Goal: Task Accomplishment & Management: Complete application form

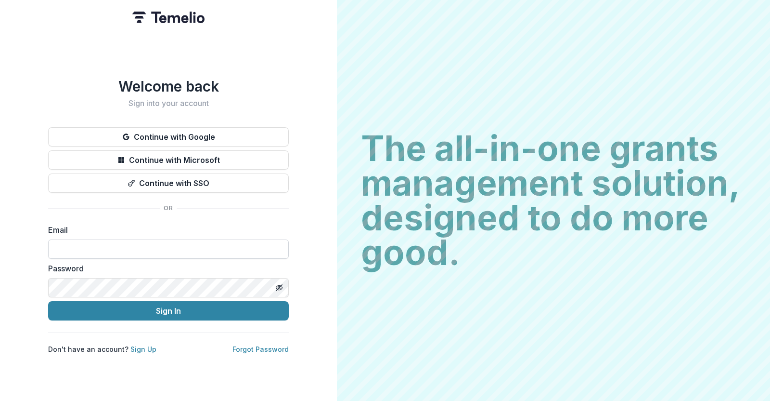
click at [143, 242] on input at bounding box center [168, 248] width 241 height 19
type input "**********"
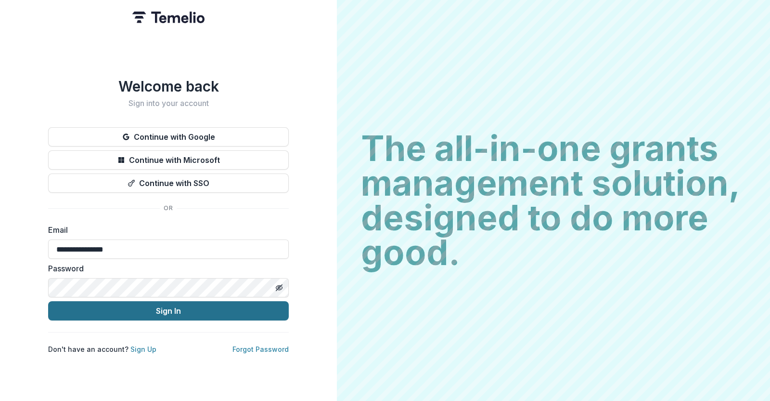
click at [147, 308] on button "Sign In" at bounding box center [168, 310] width 241 height 19
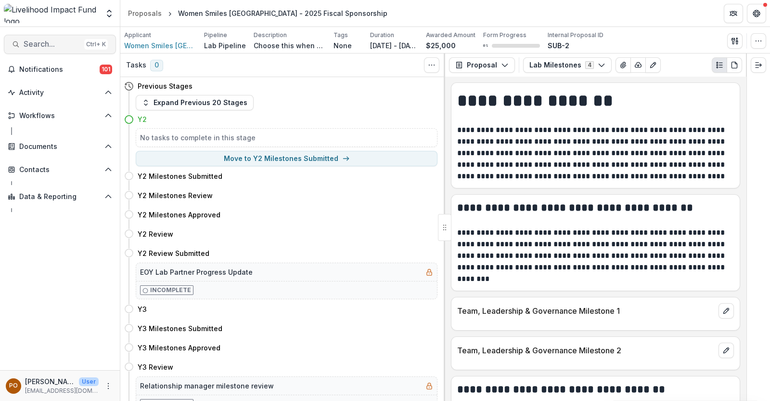
click at [53, 44] on span "Search..." at bounding box center [52, 43] width 57 height 9
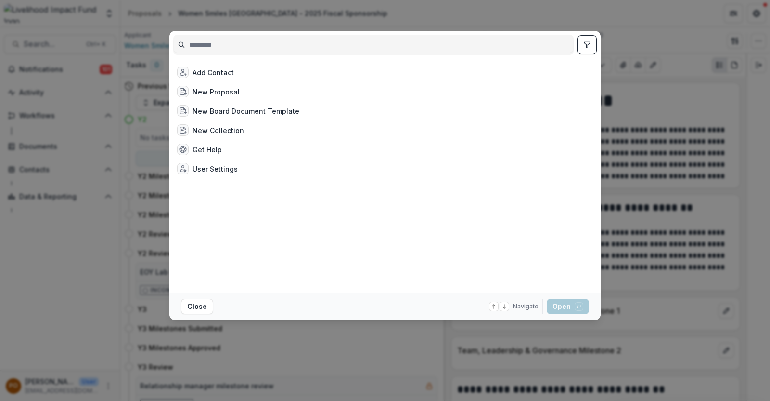
click at [202, 44] on input at bounding box center [374, 44] width 400 height 15
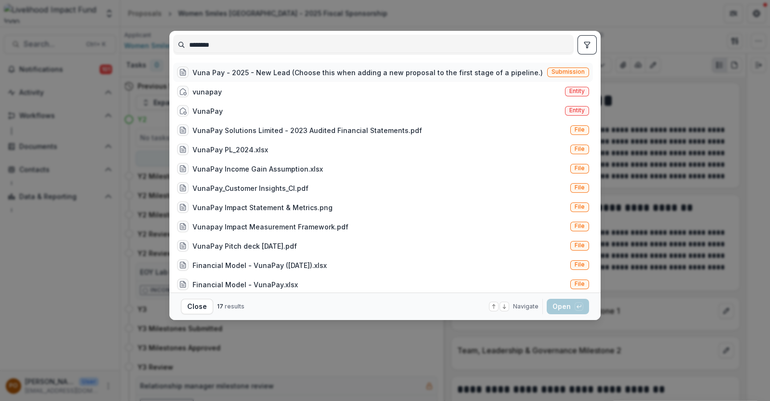
type input "********"
click at [231, 71] on div "Vuna Pay - 2025 - New Lead (Choose this when adding a new proposal to the first…" at bounding box center [368, 72] width 350 height 10
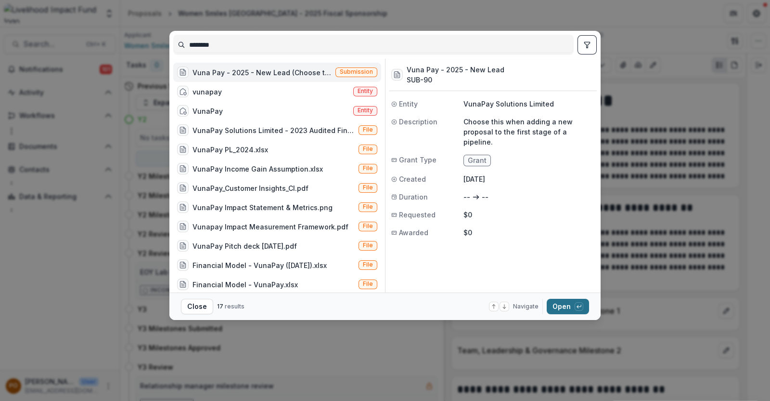
click at [561, 306] on button "Open with enter key" at bounding box center [568, 305] width 42 height 15
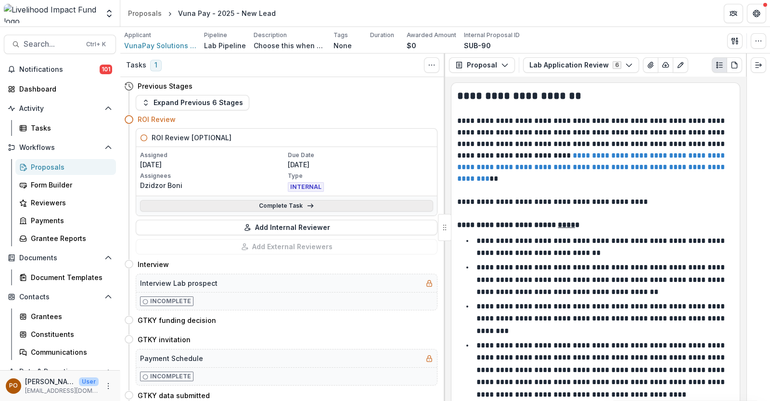
click at [278, 207] on link "Complete Task" at bounding box center [286, 206] width 293 height 12
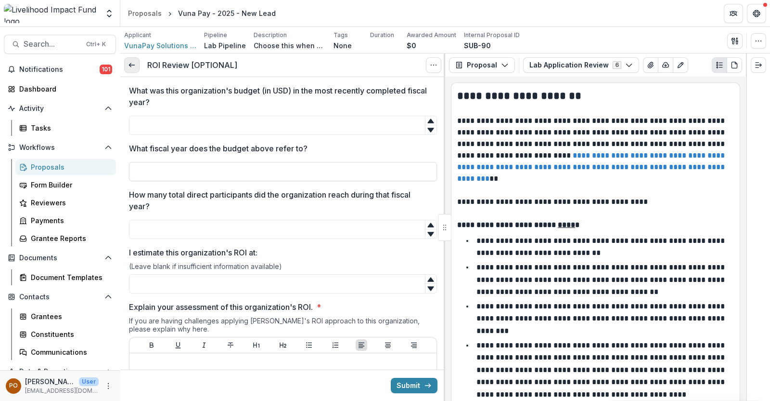
click at [130, 68] on icon at bounding box center [132, 65] width 8 height 8
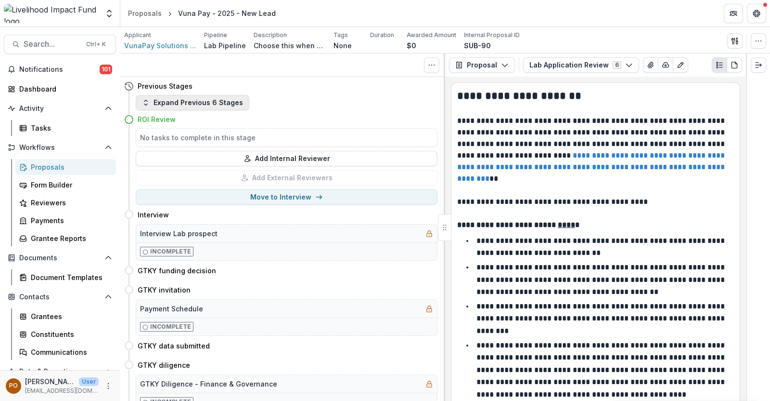
click at [200, 107] on button "Expand Previous 6 Stages" at bounding box center [193, 102] width 114 height 15
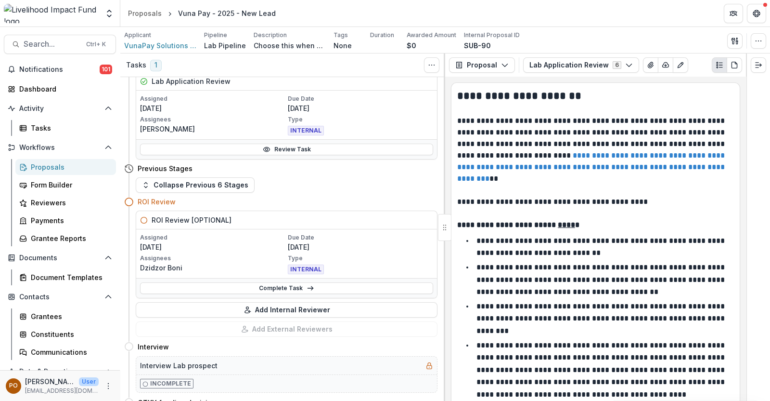
scroll to position [301, 0]
click at [268, 284] on link "Complete Task" at bounding box center [286, 287] width 293 height 12
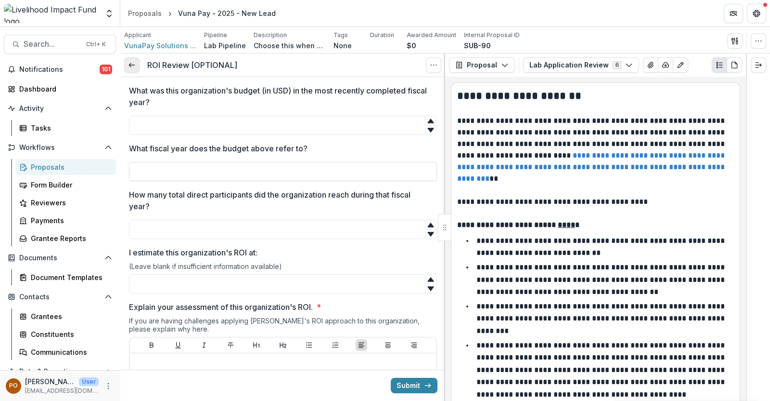
click at [134, 62] on icon at bounding box center [132, 65] width 8 height 8
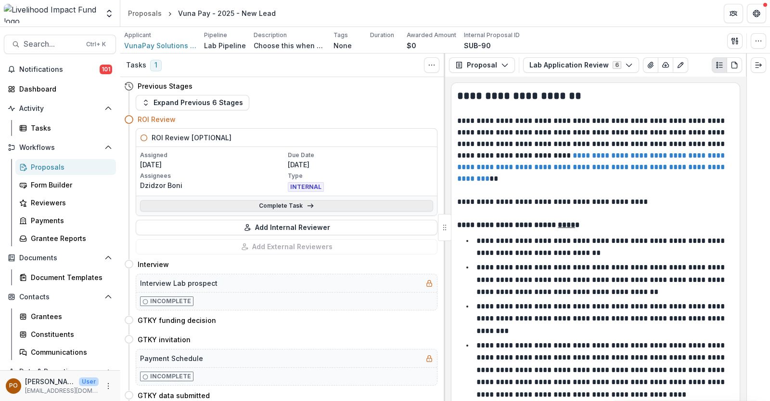
click at [274, 204] on link "Complete Task" at bounding box center [286, 206] width 293 height 12
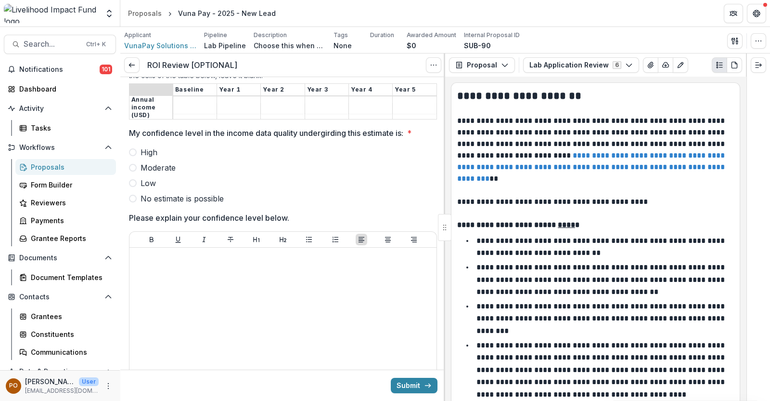
scroll to position [602, 0]
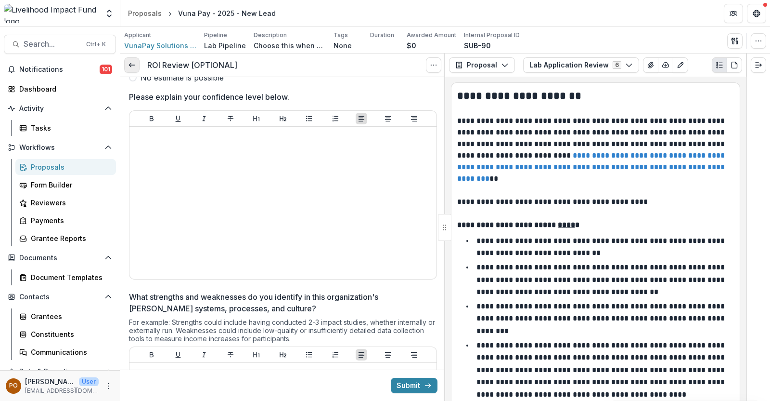
click at [126, 63] on link at bounding box center [131, 64] width 15 height 15
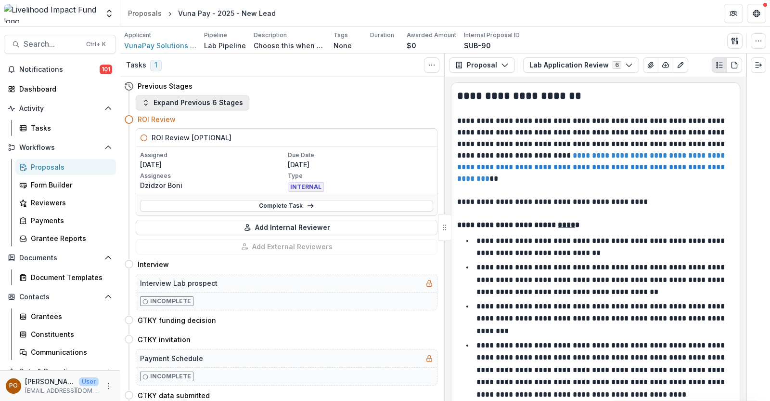
click at [190, 98] on button "Expand Previous 6 Stages" at bounding box center [193, 102] width 114 height 15
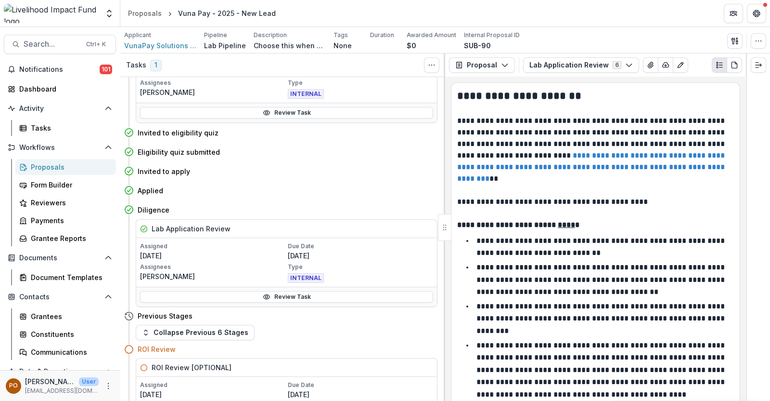
scroll to position [181, 0]
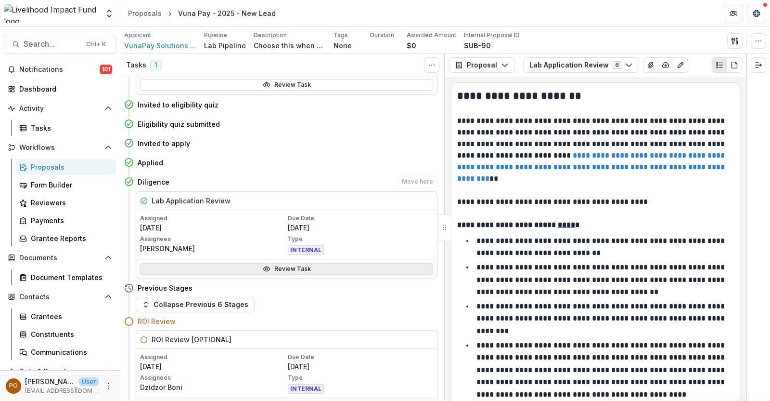
click at [282, 267] on link "Review Task" at bounding box center [286, 269] width 293 height 12
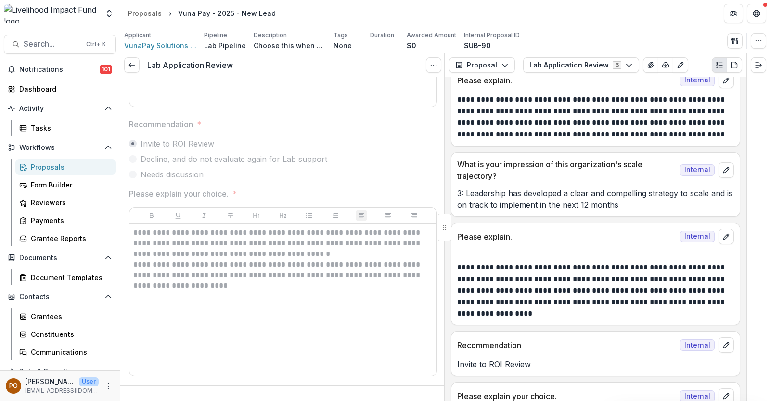
scroll to position [704, 0]
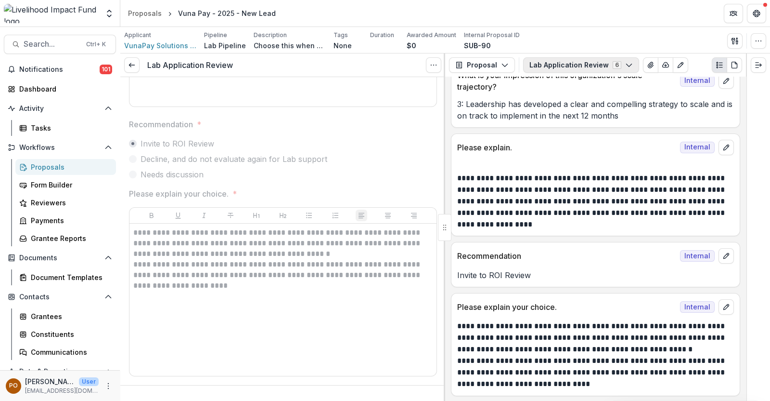
click at [625, 65] on icon "button" at bounding box center [629, 65] width 8 height 8
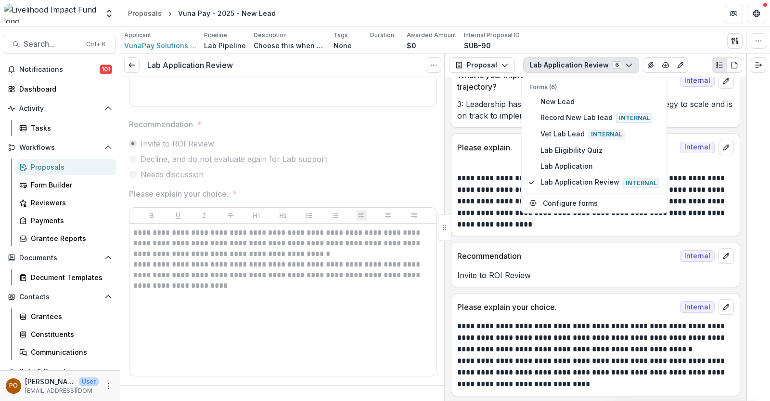
click at [495, 178] on p "**********" at bounding box center [594, 201] width 274 height 58
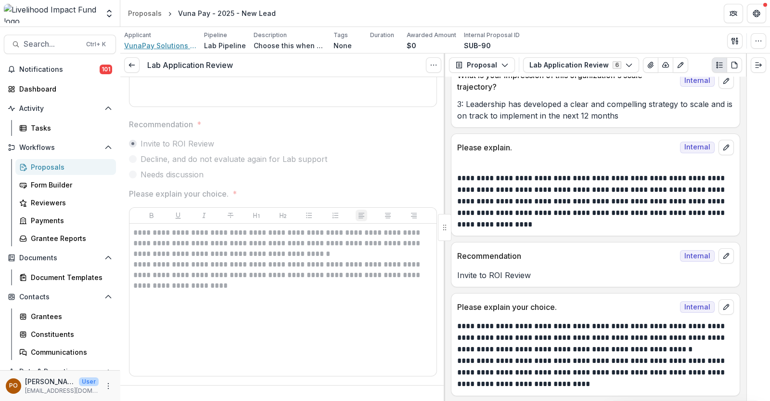
click at [152, 43] on span "VunaPay Solutions Limited" at bounding box center [160, 45] width 72 height 10
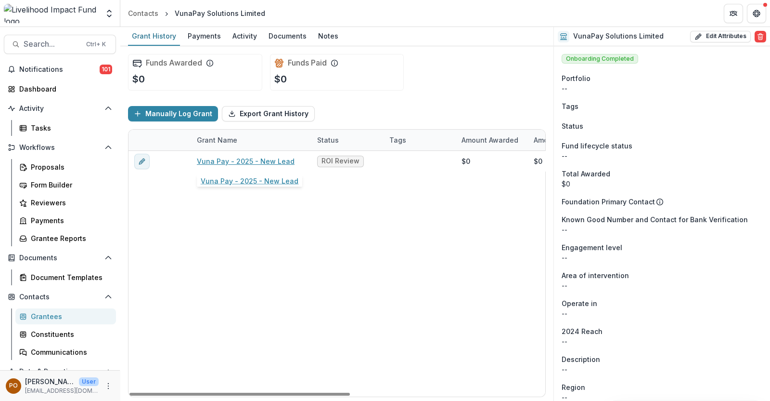
click at [238, 157] on link "Vuna Pay - 2025 - New Lead" at bounding box center [246, 161] width 98 height 10
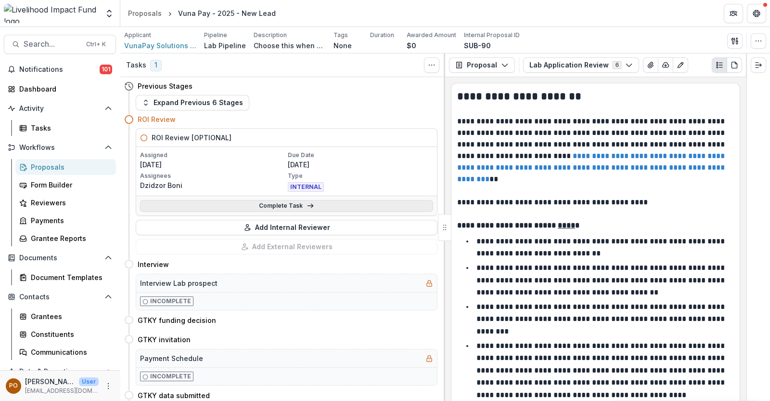
click at [314, 202] on link "Complete Task" at bounding box center [286, 206] width 293 height 12
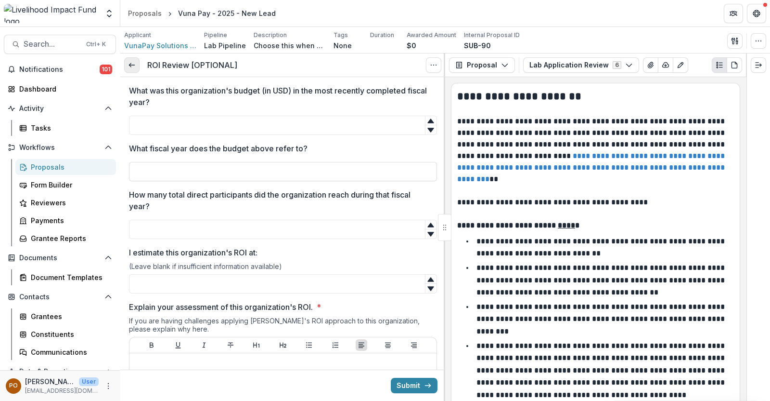
click at [132, 66] on icon at bounding box center [132, 65] width 8 height 8
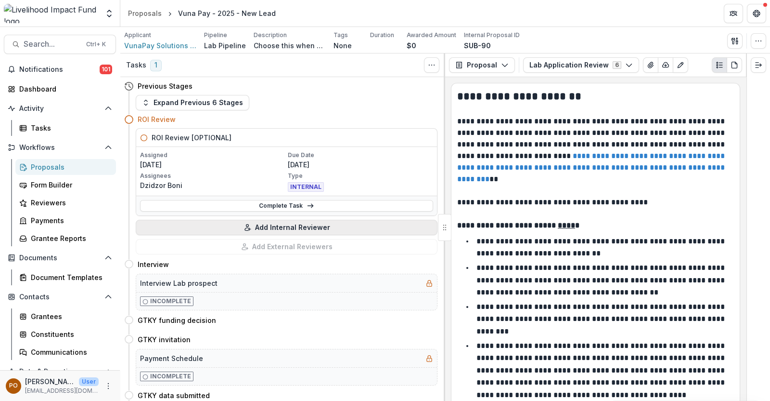
click at [279, 225] on button "Add Internal Reviewer" at bounding box center [287, 227] width 302 height 15
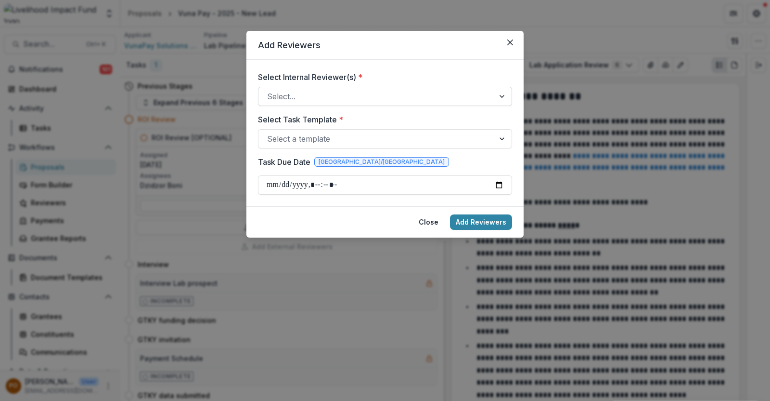
click at [479, 94] on div at bounding box center [376, 96] width 219 height 13
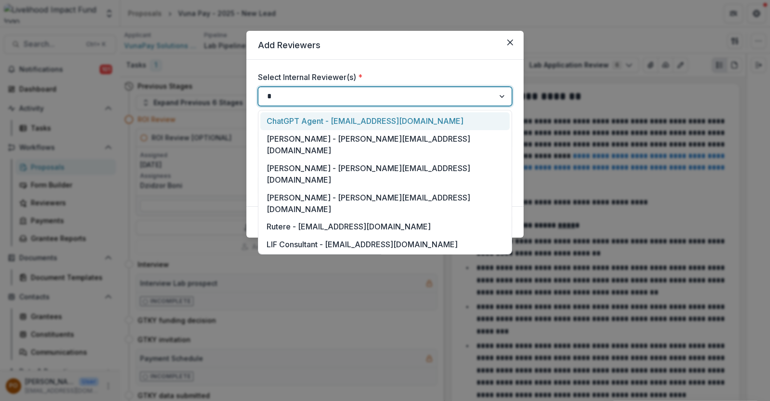
type input "**"
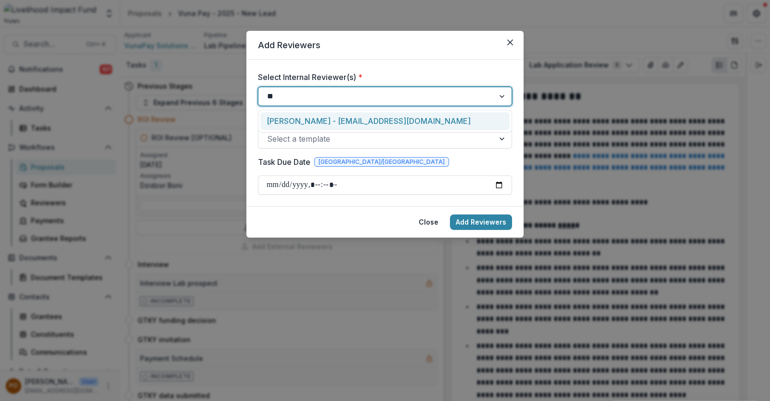
click at [412, 129] on div "[PERSON_NAME] - [EMAIL_ADDRESS][DOMAIN_NAME]" at bounding box center [384, 121] width 249 height 18
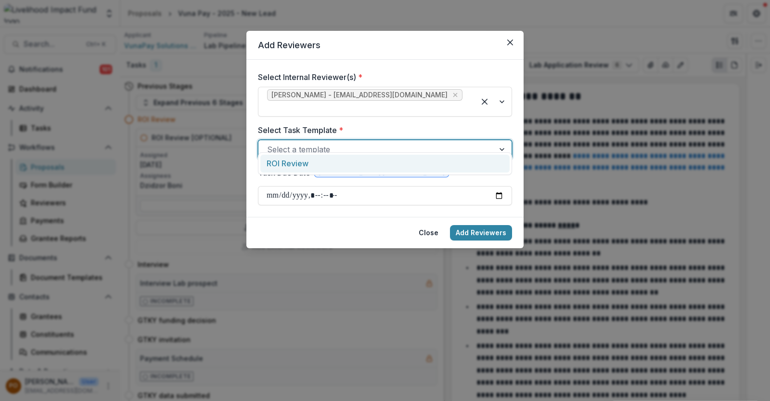
click at [410, 143] on div at bounding box center [376, 149] width 219 height 13
click at [380, 161] on div "ROI Review" at bounding box center [384, 164] width 249 height 18
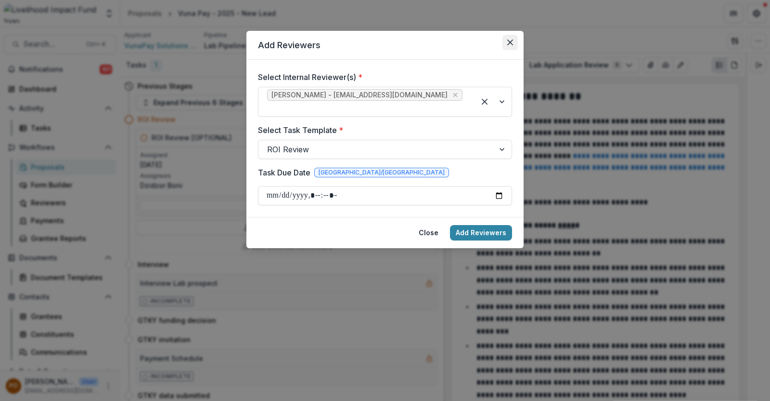
click at [505, 44] on button "Close" at bounding box center [510, 42] width 15 height 15
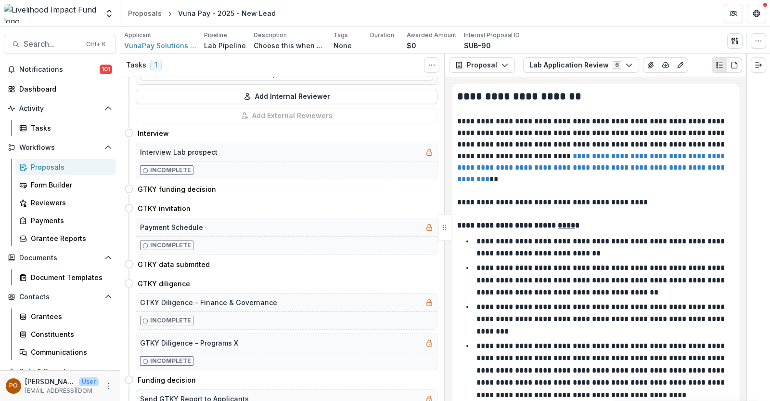
scroll to position [133, 0]
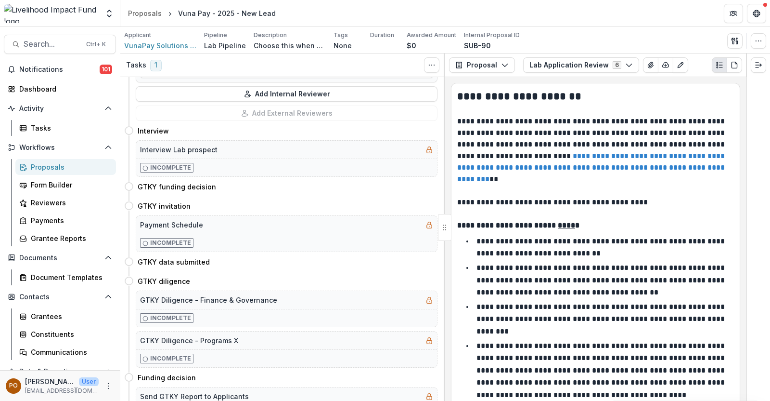
click at [59, 162] on div "Proposals" at bounding box center [70, 167] width 78 height 10
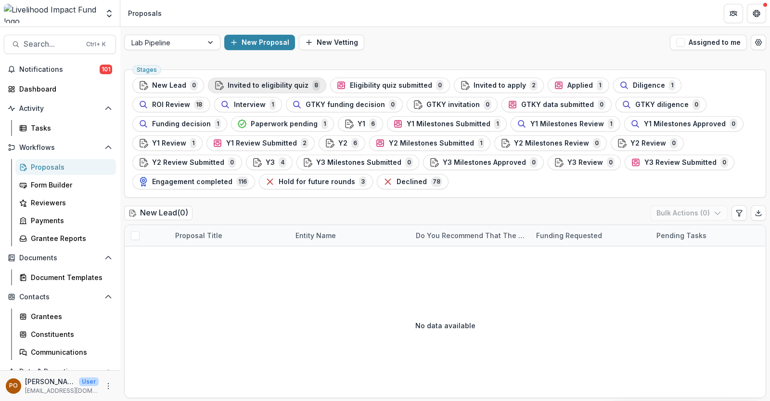
click at [253, 85] on span "Invited to eligibility quiz" at bounding box center [268, 85] width 81 height 8
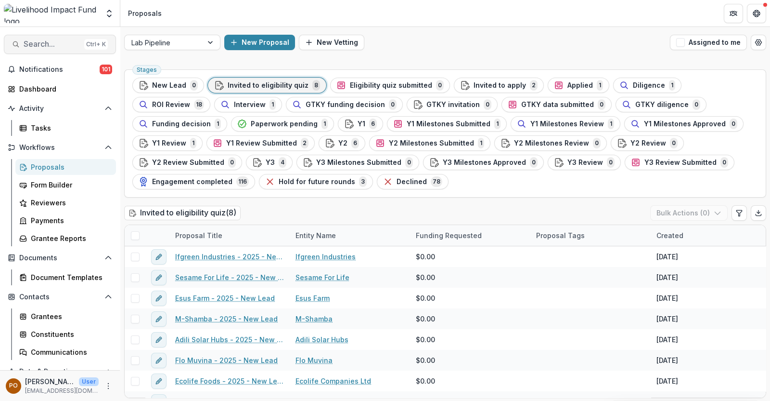
click at [39, 45] on span "Search..." at bounding box center [52, 43] width 57 height 9
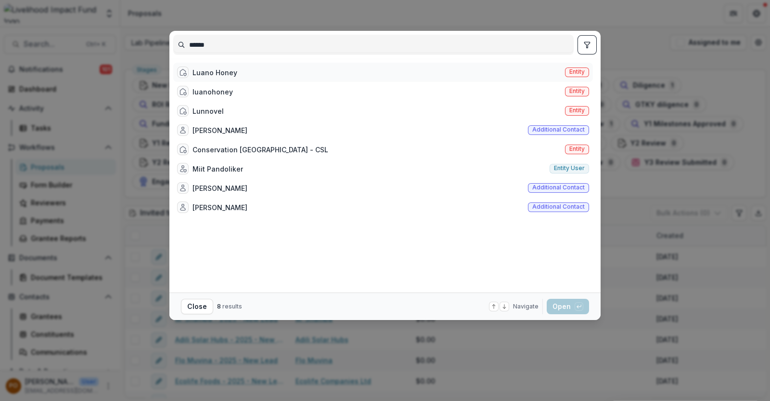
type input "*****"
click at [211, 67] on div "Luano Honey" at bounding box center [215, 72] width 45 height 10
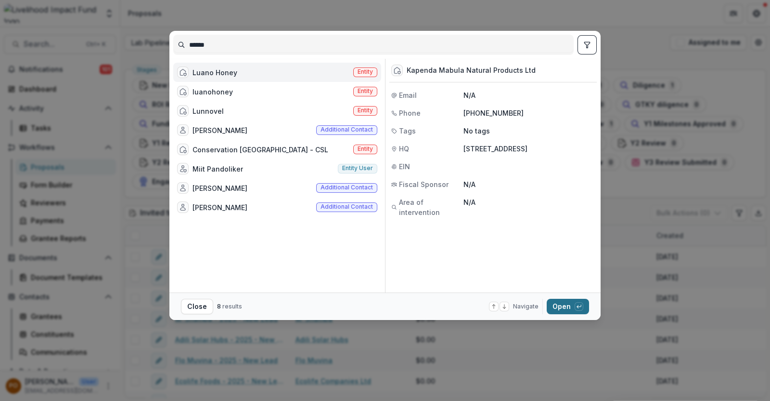
click at [567, 309] on button "Open with enter key" at bounding box center [568, 305] width 42 height 15
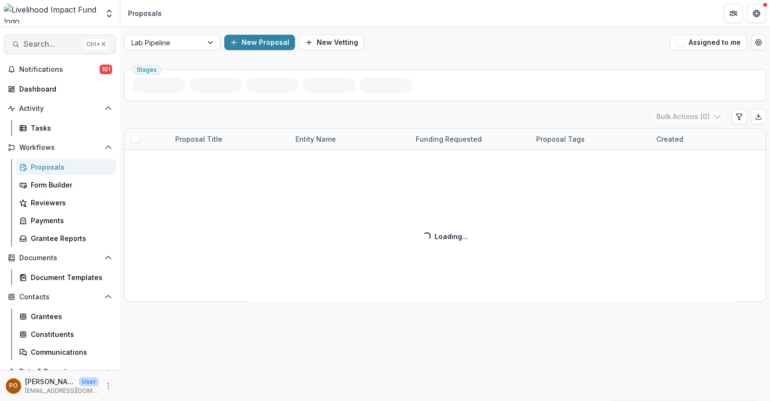
click at [43, 38] on button "Search... Ctrl + K" at bounding box center [60, 44] width 112 height 19
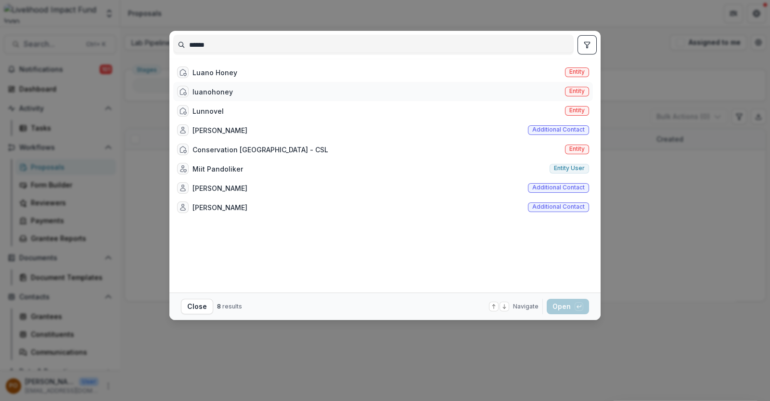
type input "*****"
click at [220, 90] on div "luanohoney" at bounding box center [213, 92] width 40 height 10
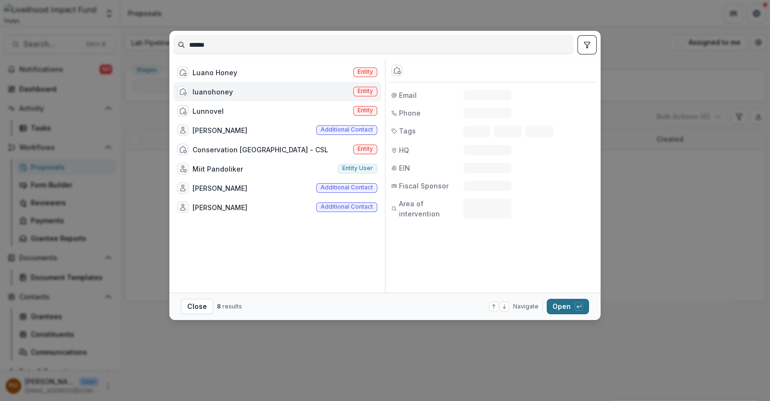
click at [562, 304] on button "Open with enter key" at bounding box center [568, 305] width 42 height 15
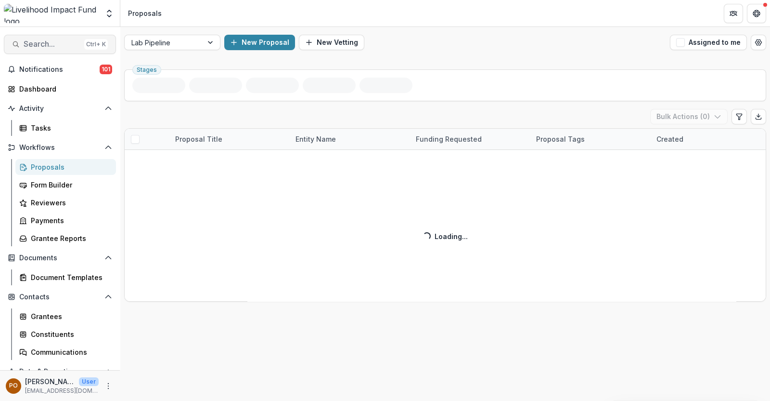
click at [36, 41] on span "Search..." at bounding box center [52, 43] width 57 height 9
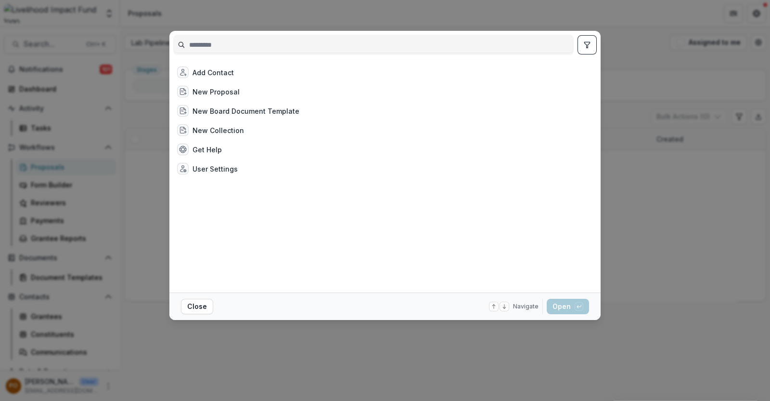
click at [244, 45] on input at bounding box center [374, 44] width 400 height 15
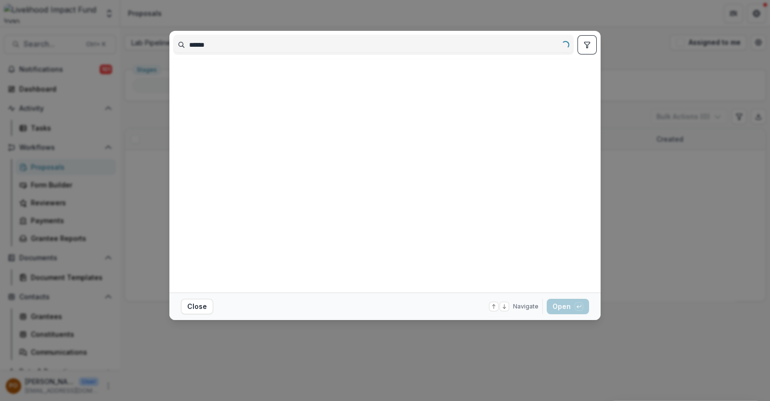
type input "*****"
click at [142, 144] on div "***** Loading... Close Navigate up and down with arrow keys Open with enter key" at bounding box center [385, 200] width 770 height 401
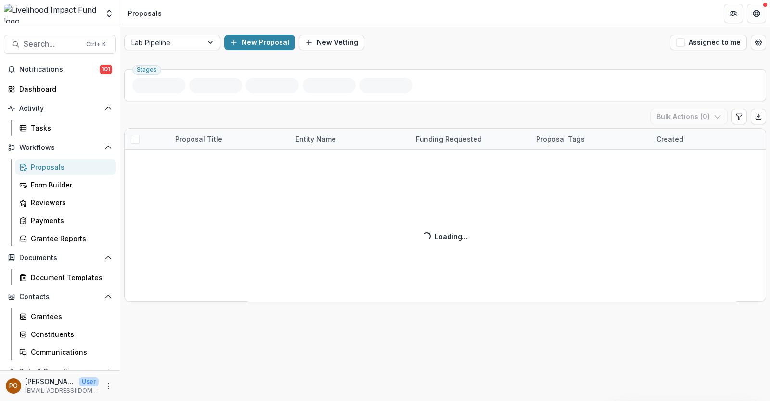
click at [45, 172] on link "Proposals" at bounding box center [65, 167] width 101 height 16
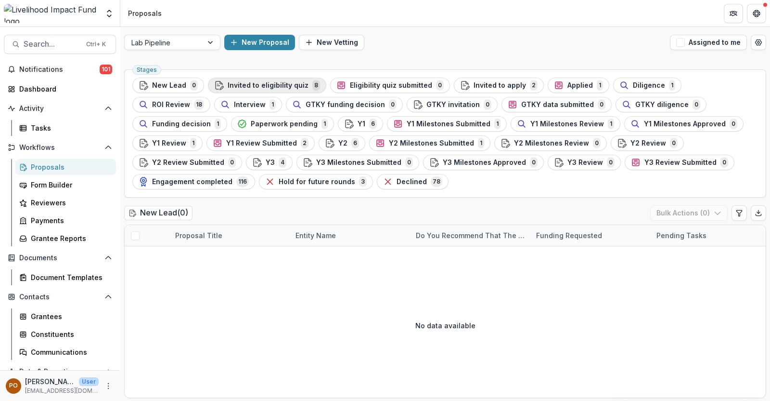
click at [236, 85] on span "Invited to eligibility quiz" at bounding box center [268, 85] width 81 height 8
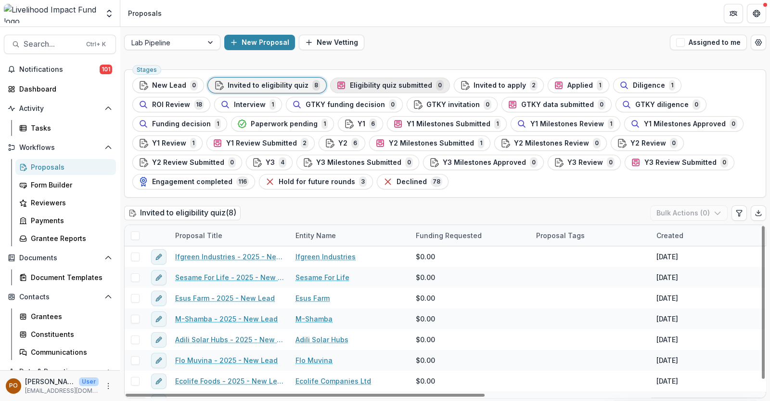
click at [386, 85] on span "Eligibility quiz submitted" at bounding box center [391, 85] width 82 height 8
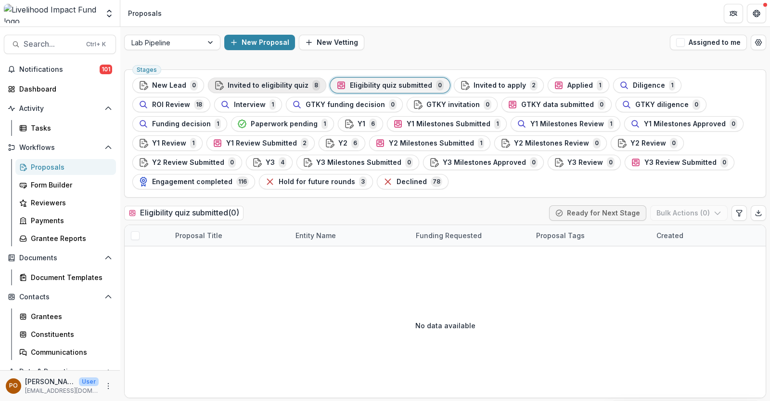
click at [232, 85] on span "Invited to eligibility quiz" at bounding box center [268, 85] width 81 height 8
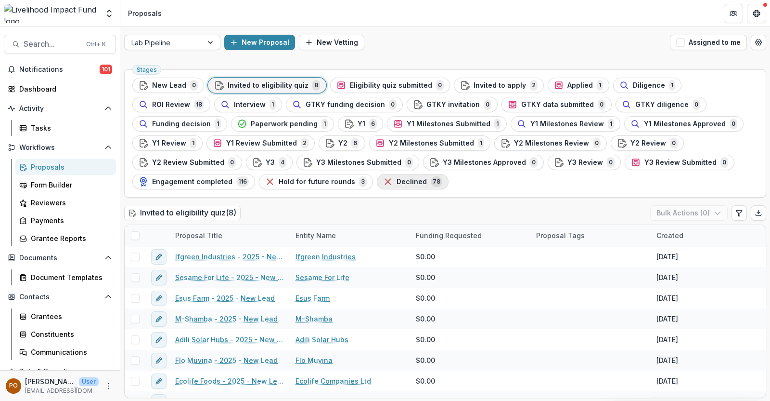
click at [397, 182] on span "Declined" at bounding box center [412, 182] width 30 height 8
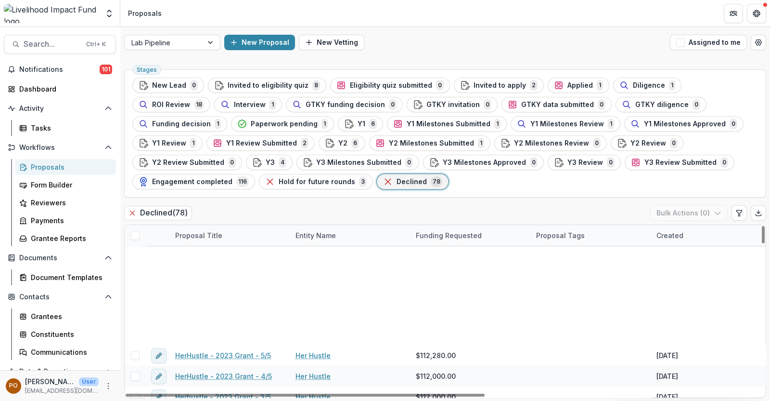
scroll to position [1463, 0]
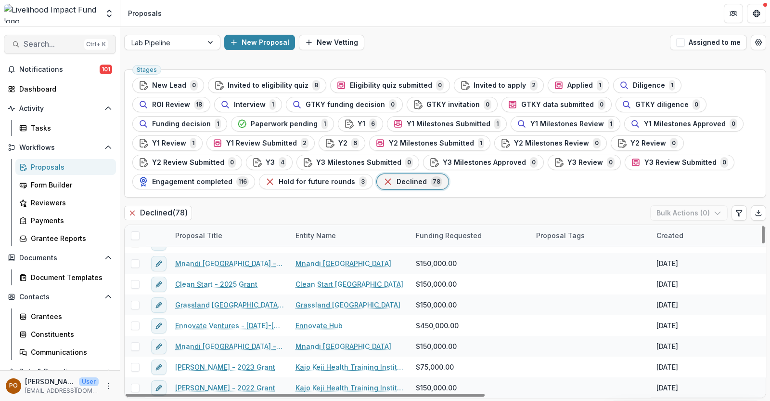
click at [48, 43] on span "Search..." at bounding box center [52, 43] width 57 height 9
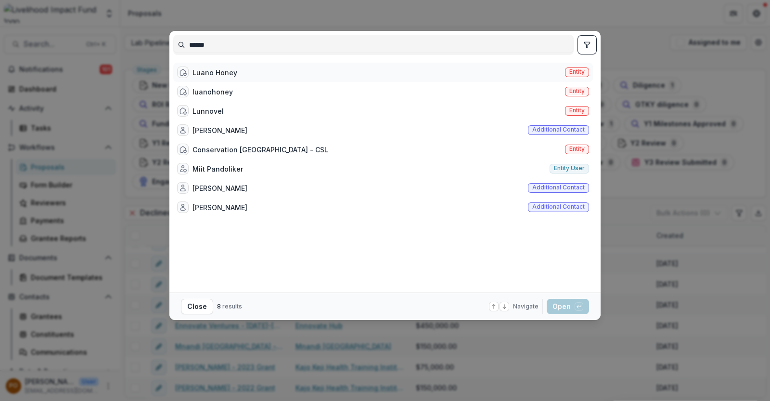
click at [232, 75] on div "Luano Honey" at bounding box center [215, 72] width 45 height 10
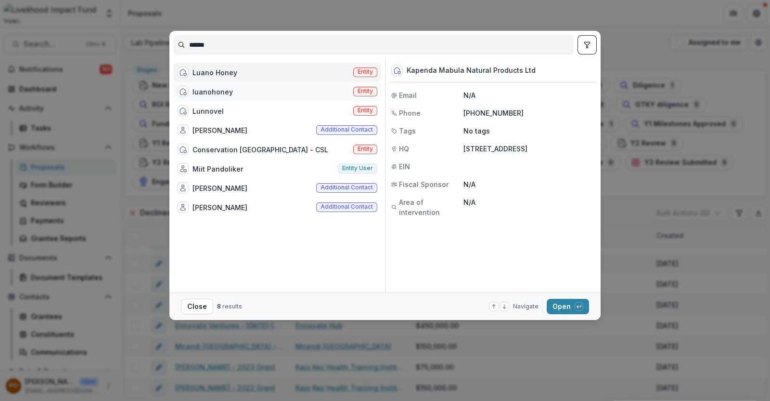
click at [235, 95] on div "luanohoney Entity" at bounding box center [277, 91] width 208 height 19
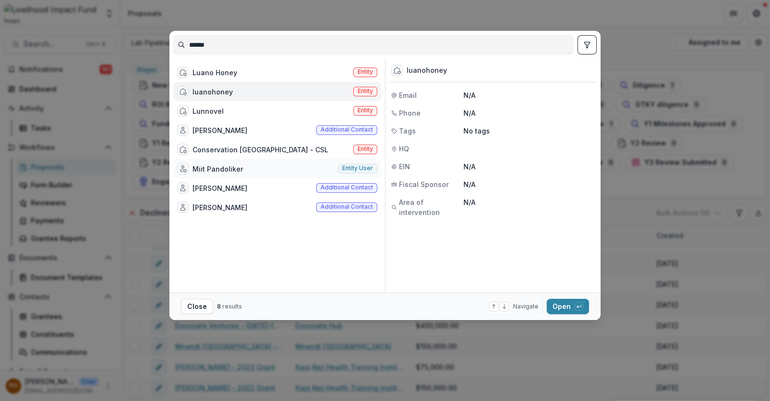
click at [243, 166] on div "Miit Pandoliker Entity user" at bounding box center [277, 168] width 208 height 19
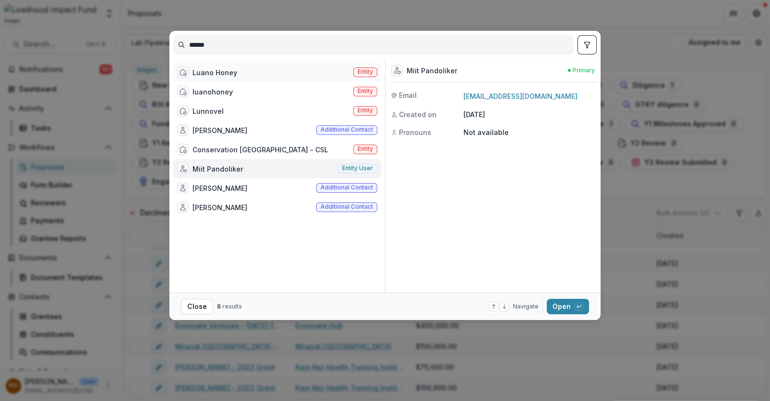
click at [222, 70] on div "Luano Honey" at bounding box center [215, 72] width 45 height 10
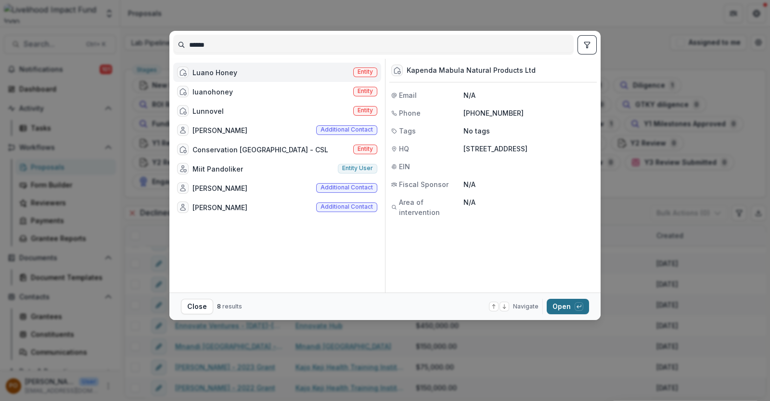
click at [561, 303] on button "Open with enter key" at bounding box center [568, 305] width 42 height 15
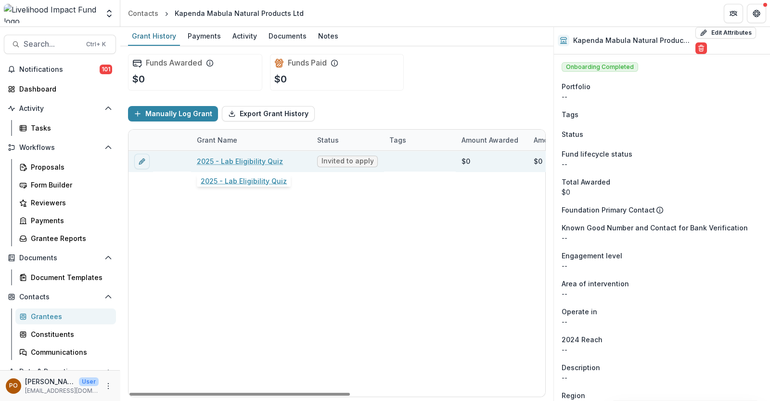
drag, startPoint x: 236, startPoint y: 164, endPoint x: 239, endPoint y: 160, distance: 5.1
click at [239, 160] on link "2025 - Lab Eligibility Quiz" at bounding box center [240, 161] width 86 height 10
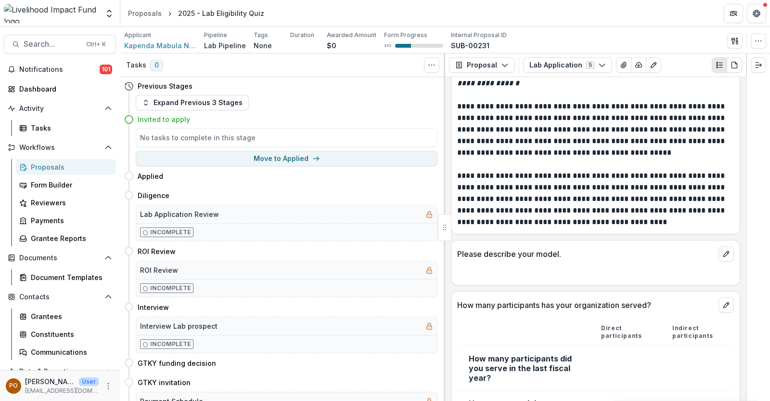
scroll to position [1264, 0]
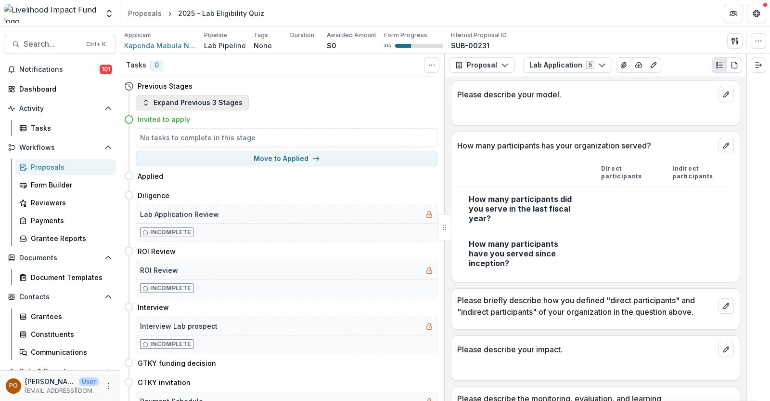
click at [205, 104] on button "Expand Previous 3 Stages" at bounding box center [192, 102] width 113 height 15
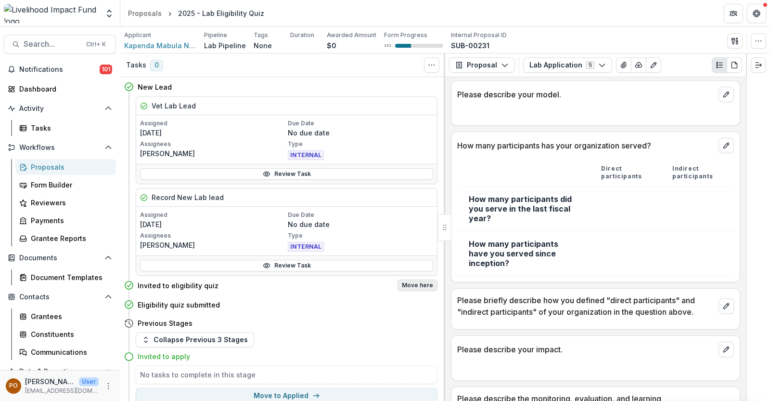
click at [414, 284] on button "Move here" at bounding box center [418, 285] width 40 height 12
select select "**********"
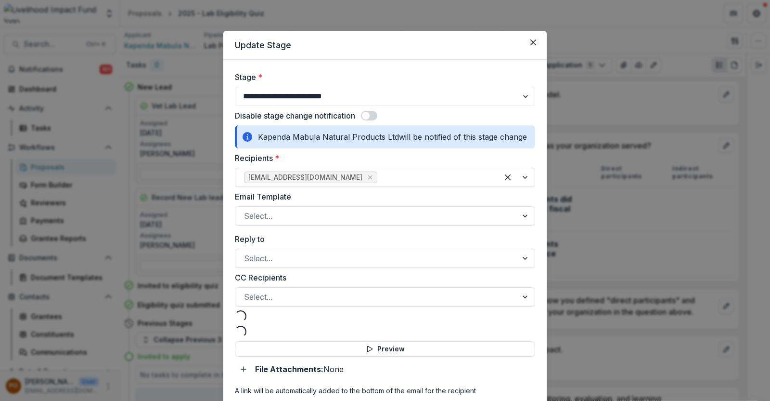
select select "**********"
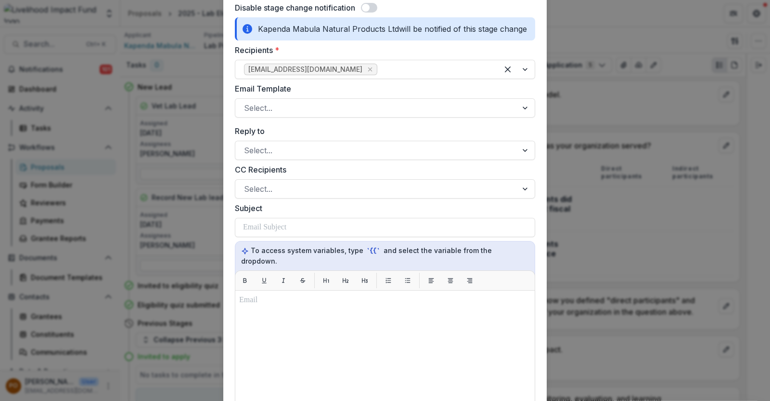
scroll to position [0, 0]
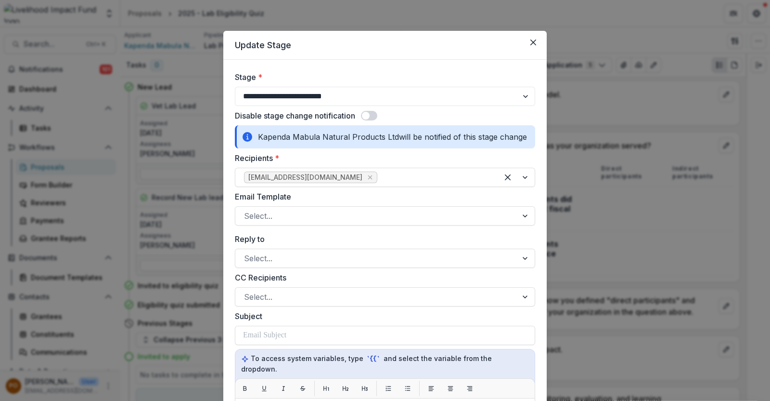
click at [373, 113] on span at bounding box center [369, 116] width 16 height 10
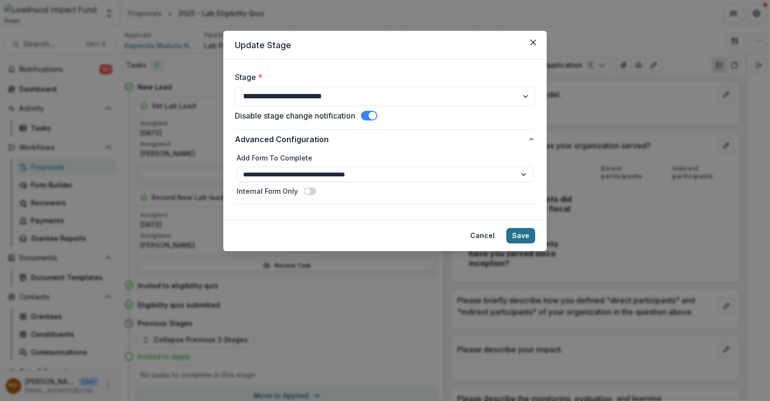
click at [516, 234] on button "Save" at bounding box center [520, 235] width 29 height 15
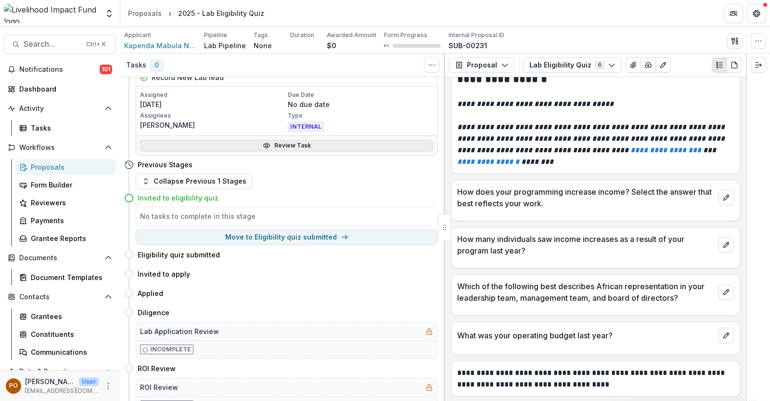
scroll to position [120, 0]
click at [44, 166] on div "Proposals" at bounding box center [70, 167] width 78 height 10
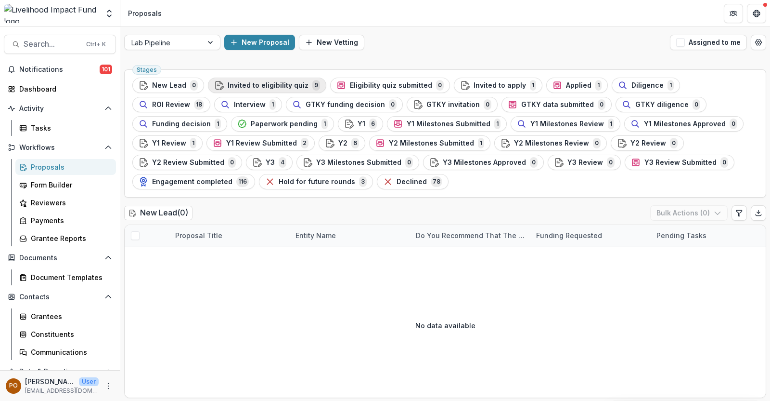
click at [261, 83] on span "Invited to eligibility quiz" at bounding box center [268, 85] width 81 height 8
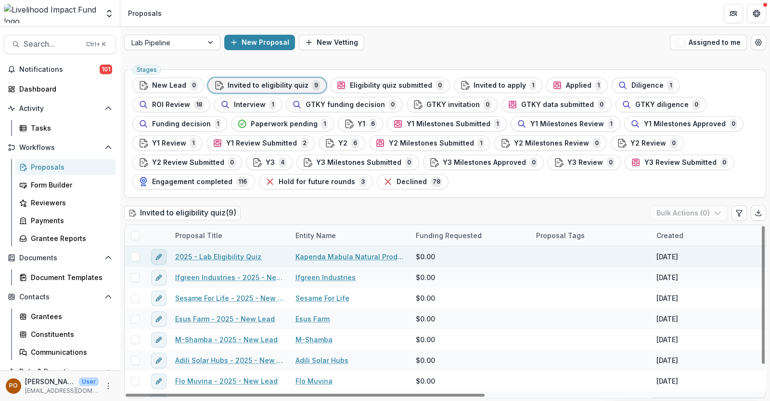
click at [156, 256] on icon "edit" at bounding box center [159, 257] width 8 height 8
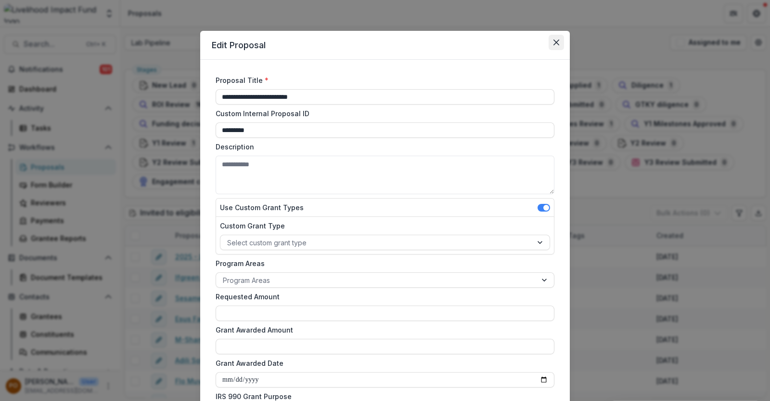
click at [556, 40] on icon "Close" at bounding box center [557, 42] width 6 height 6
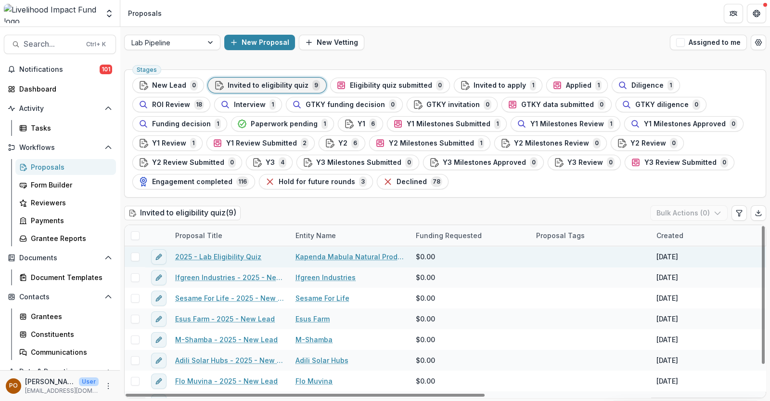
click at [359, 259] on link "Kapenda Mabula Natural Products Ltd" at bounding box center [350, 256] width 109 height 10
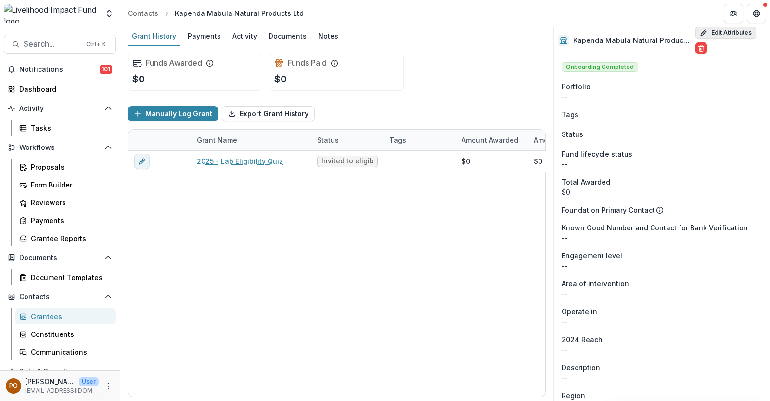
click at [715, 32] on button "Edit Attributes" at bounding box center [726, 33] width 61 height 12
select select
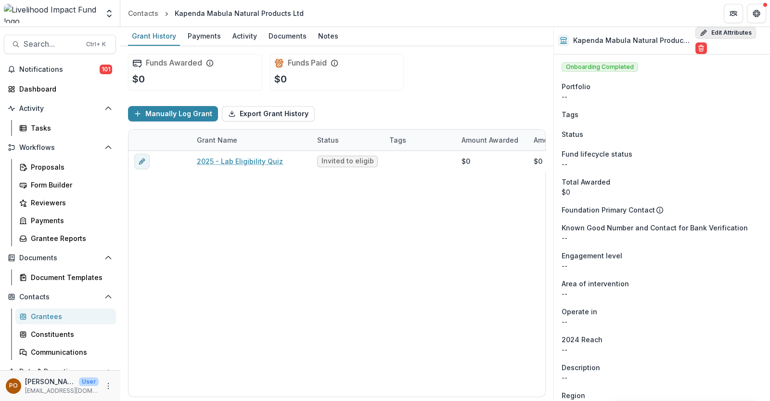
select select
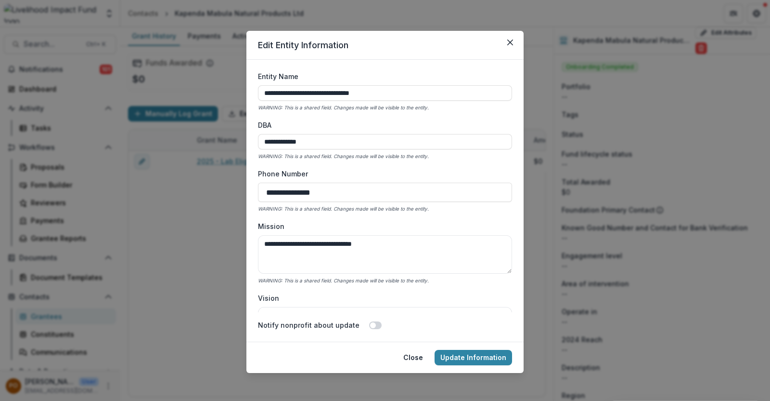
drag, startPoint x: 429, startPoint y: 92, endPoint x: 253, endPoint y: 98, distance: 176.3
click at [253, 98] on form "**********" at bounding box center [384, 201] width 277 height 282
type input "**********"
click at [473, 355] on button "Update Information" at bounding box center [474, 357] width 78 height 15
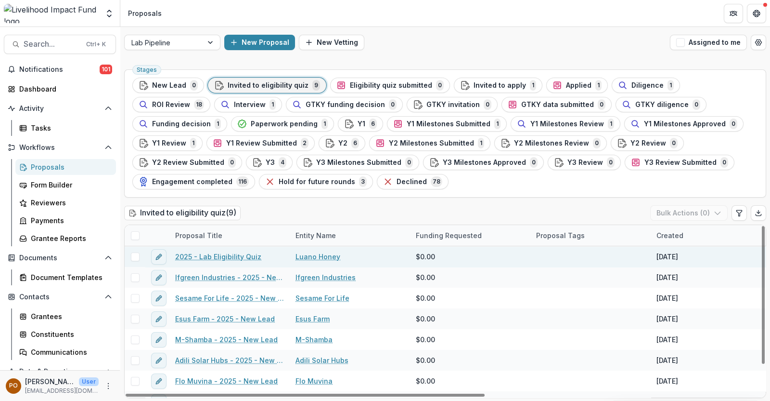
click at [324, 254] on link "Luano Honey" at bounding box center [318, 256] width 45 height 10
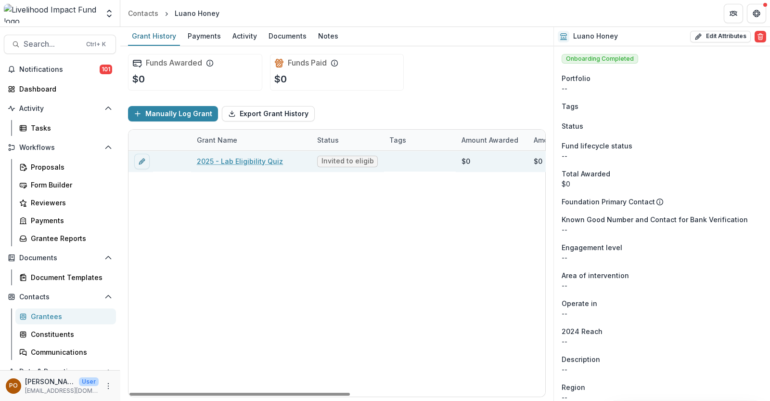
click at [262, 160] on link "2025 - Lab Eligibility Quiz" at bounding box center [240, 161] width 86 height 10
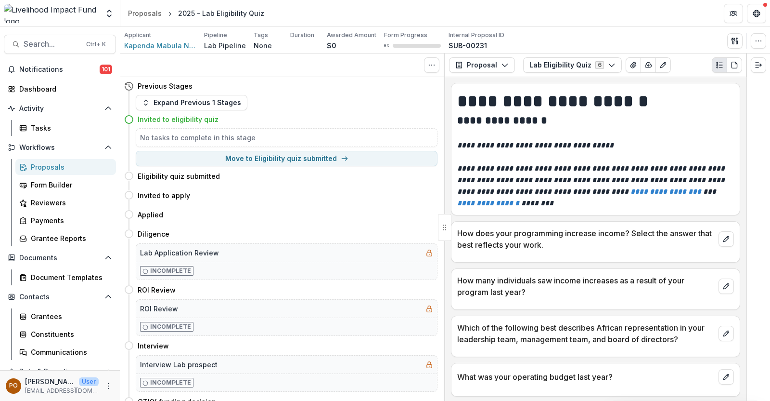
scroll to position [41, 0]
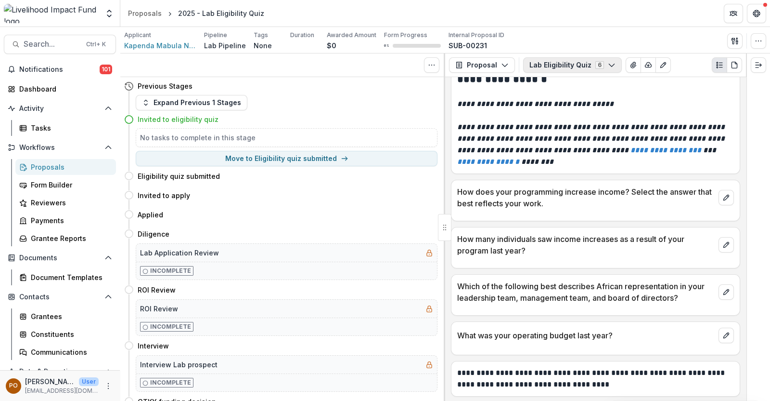
click at [609, 66] on polyline "button" at bounding box center [611, 65] width 5 height 3
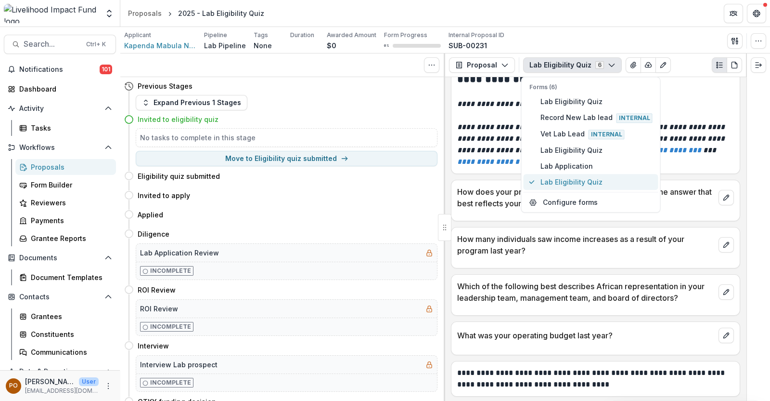
click at [578, 178] on span "Lab Eligibility Quiz" at bounding box center [597, 182] width 112 height 10
click at [723, 101] on p "**********" at bounding box center [595, 104] width 277 height 12
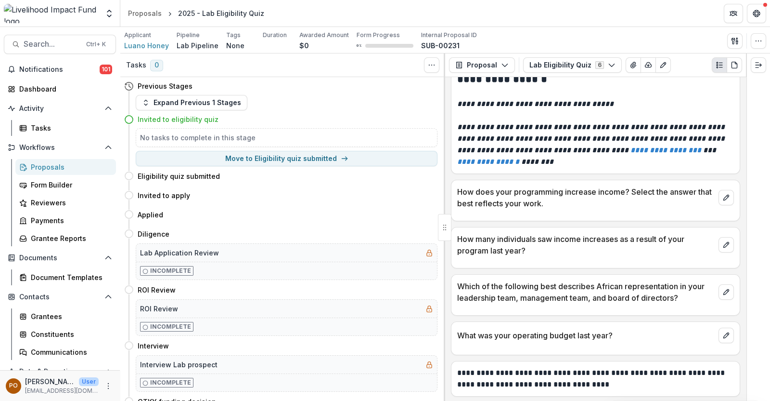
click at [61, 159] on link "Proposals" at bounding box center [65, 167] width 101 height 16
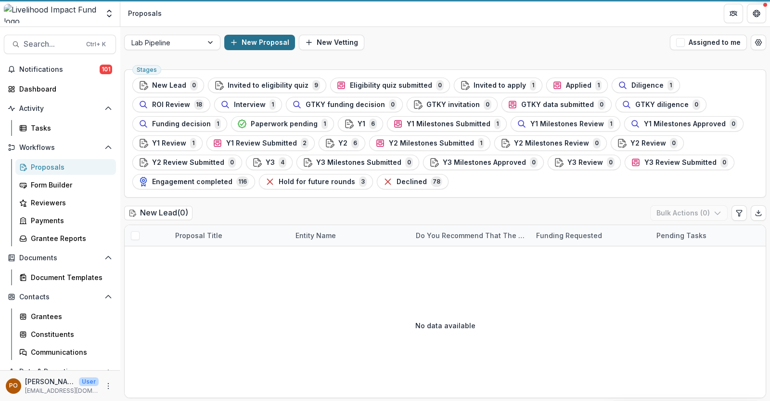
click at [236, 39] on icon "button" at bounding box center [234, 43] width 8 height 8
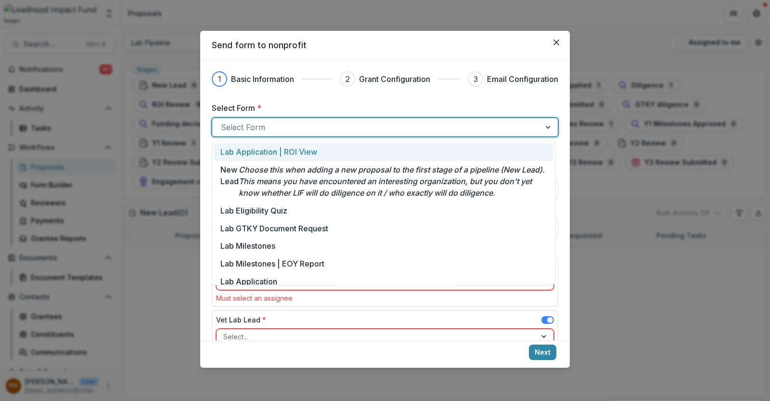
click at [548, 125] on div at bounding box center [549, 127] width 17 height 18
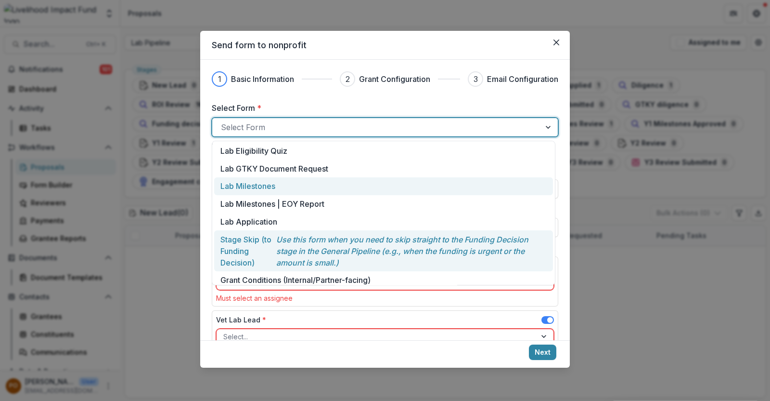
scroll to position [106, 0]
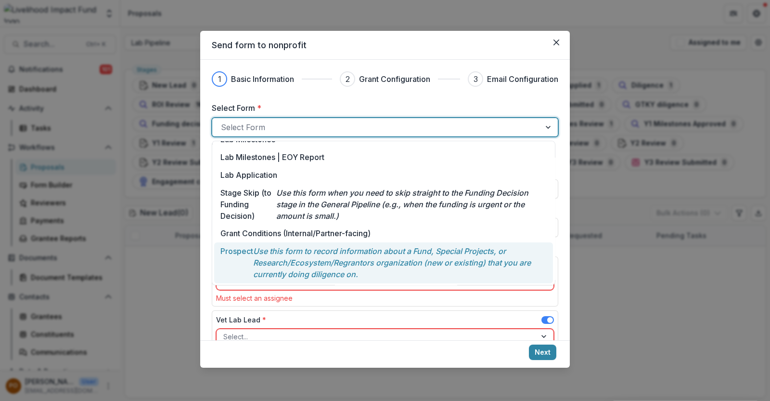
click at [607, 275] on div "Send form to nonprofit 1 Basic Information 2 Grant Configuration 3 Email Config…" at bounding box center [385, 200] width 770 height 401
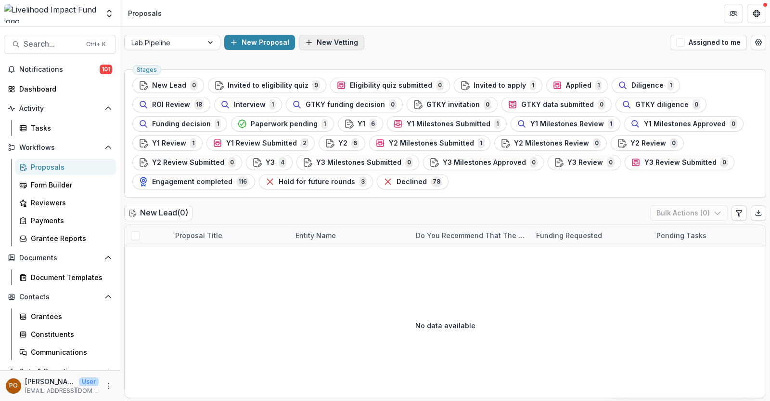
click at [313, 38] on button "New Vetting" at bounding box center [331, 42] width 65 height 15
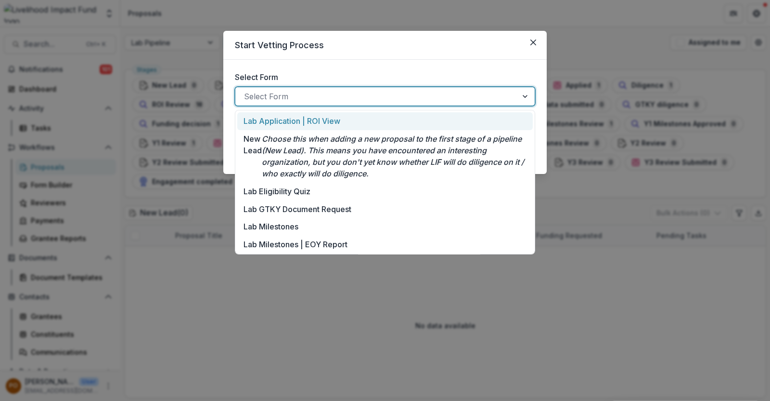
click at [524, 96] on div at bounding box center [526, 96] width 17 height 18
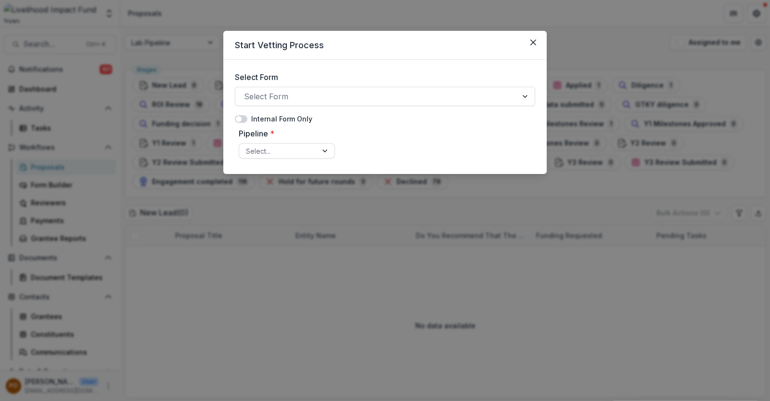
click at [594, 289] on div "Start Vetting Process Select Form Select Form Internal Form Only Pipeline * Sel…" at bounding box center [385, 200] width 770 height 401
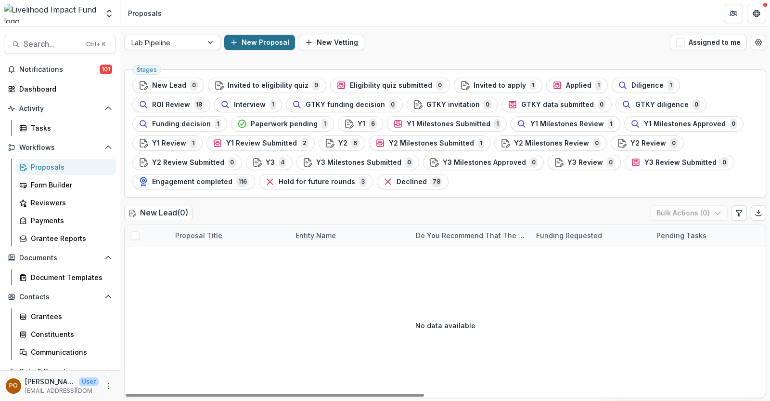
click at [262, 47] on button "New Proposal" at bounding box center [259, 42] width 71 height 15
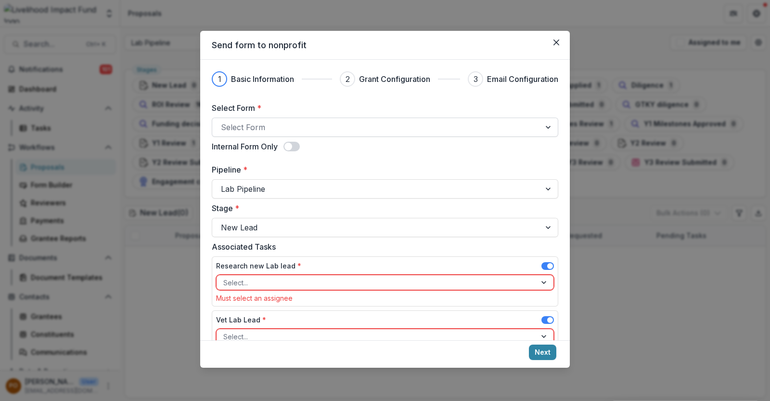
click at [542, 127] on div at bounding box center [549, 127] width 17 height 18
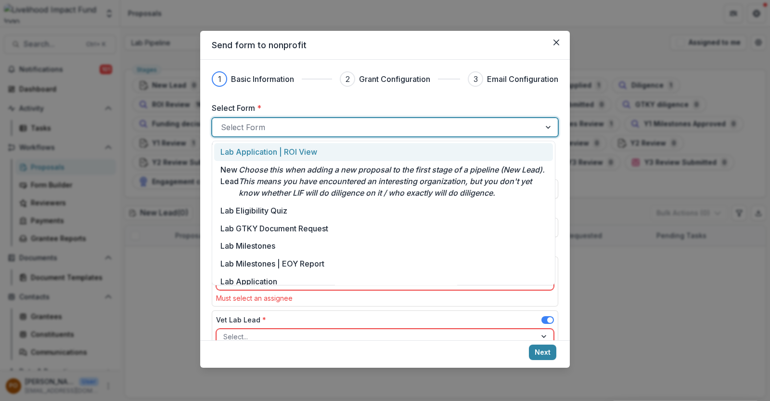
click at [265, 150] on p "Lab Application | ROI View" at bounding box center [268, 152] width 97 height 12
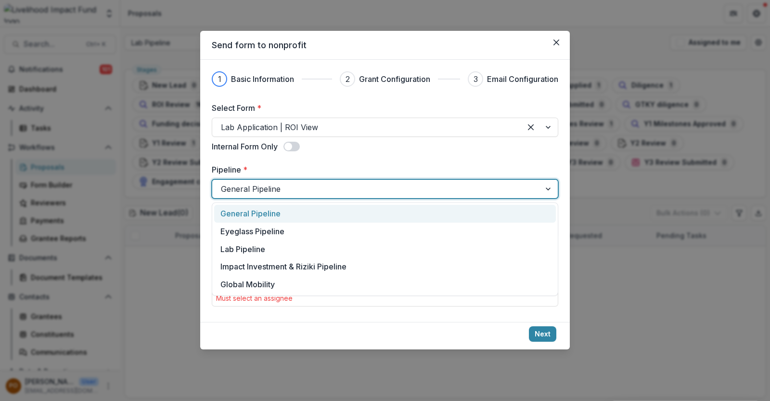
click at [547, 190] on div at bounding box center [549, 189] width 17 height 18
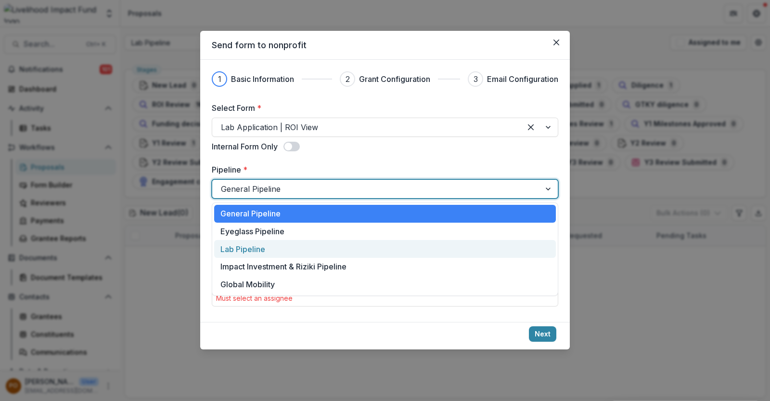
click at [251, 249] on div "Lab Pipeline" at bounding box center [385, 249] width 342 height 18
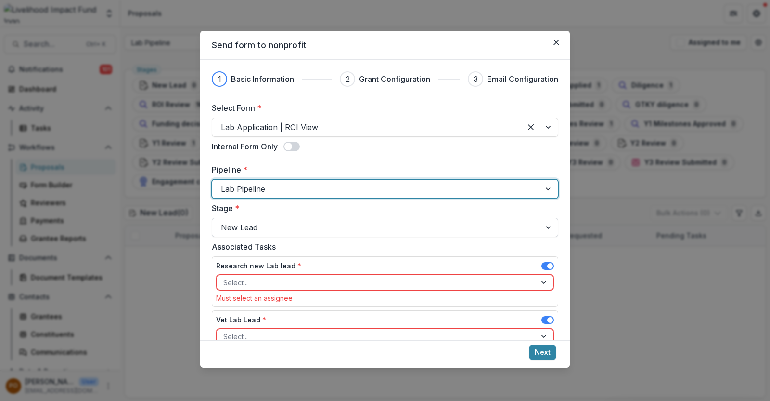
click at [359, 224] on div at bounding box center [376, 226] width 311 height 13
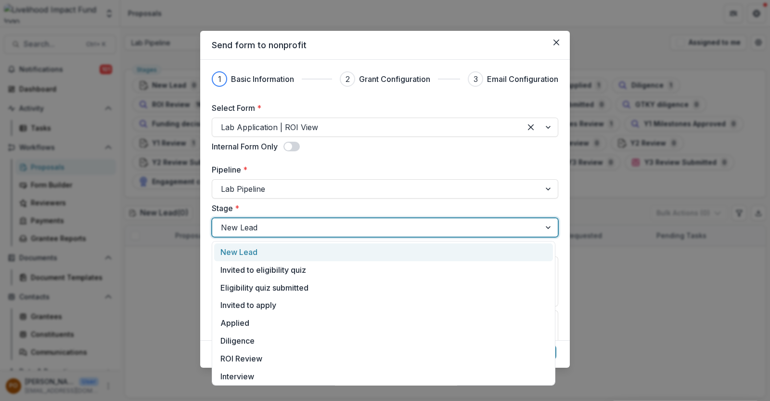
click at [368, 201] on div "Select Form * Lab Application | ROI View Internal Form Only Pipeline * Lab Pipe…" at bounding box center [385, 233] width 347 height 262
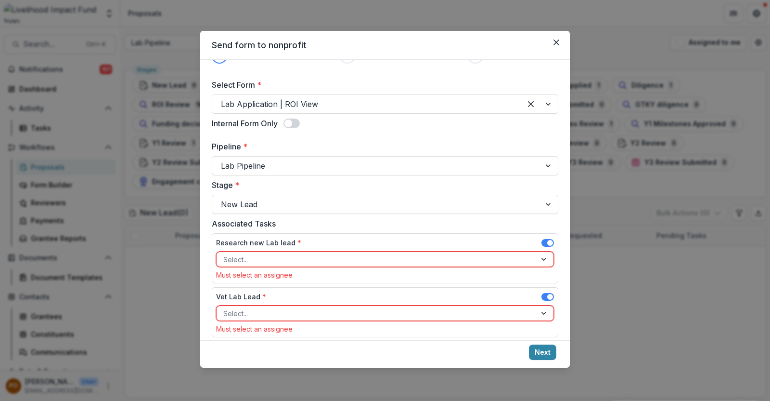
scroll to position [34, 0]
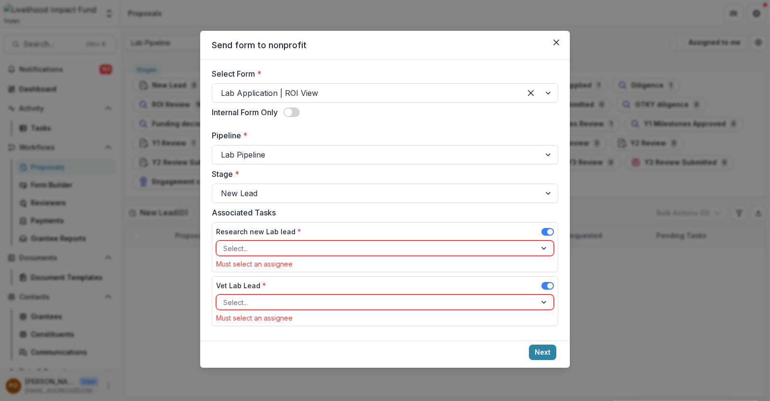
click at [295, 241] on div "Select..." at bounding box center [377, 248] width 320 height 14
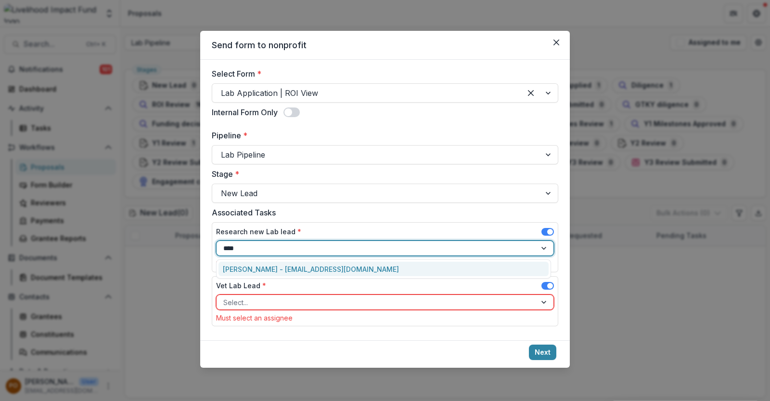
type input "*****"
click at [295, 262] on div "[PERSON_NAME] - [EMAIL_ADDRESS][DOMAIN_NAME]" at bounding box center [384, 268] width 331 height 15
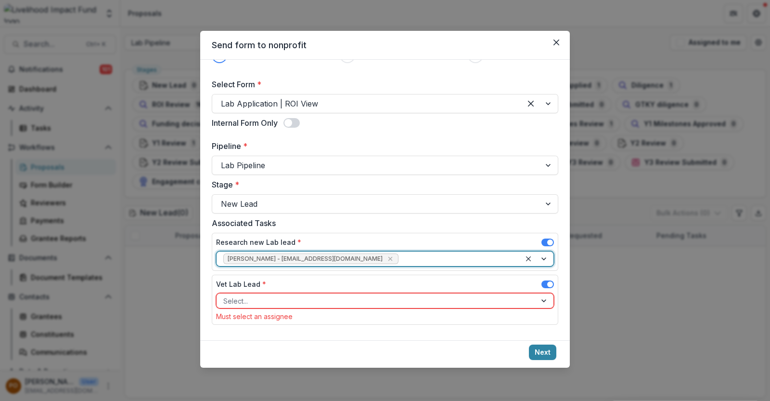
scroll to position [23, 0]
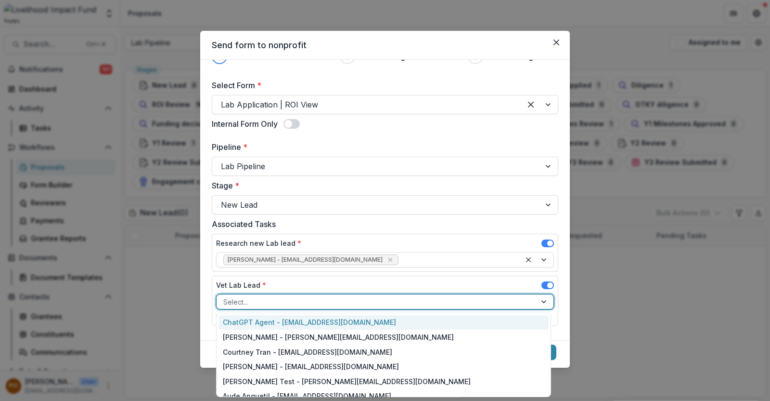
click at [294, 307] on div "Select..." at bounding box center [377, 302] width 320 height 14
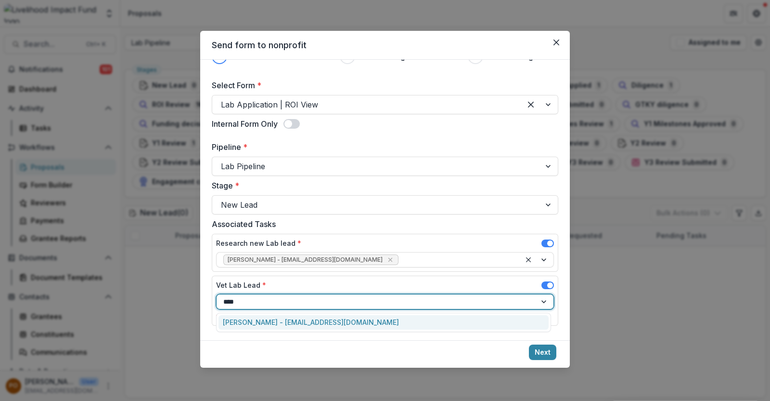
type input "*****"
click at [292, 320] on div "[PERSON_NAME] - [EMAIL_ADDRESS][DOMAIN_NAME]" at bounding box center [384, 322] width 331 height 15
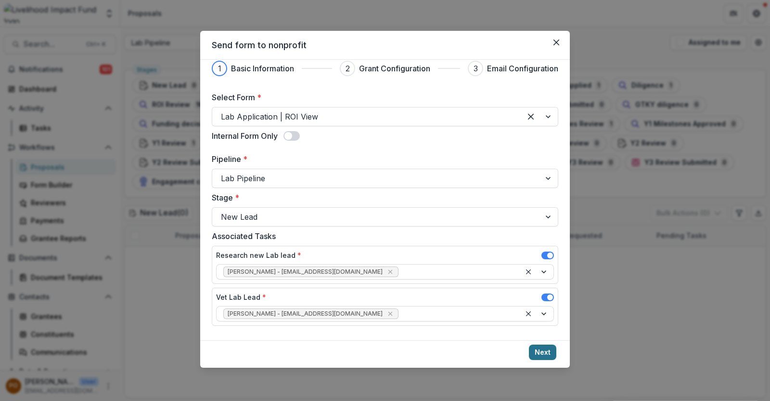
click at [540, 349] on button "Next" at bounding box center [542, 351] width 27 height 15
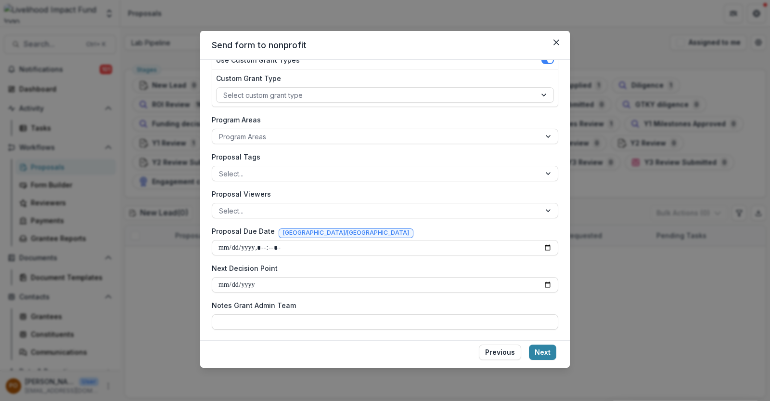
scroll to position [0, 0]
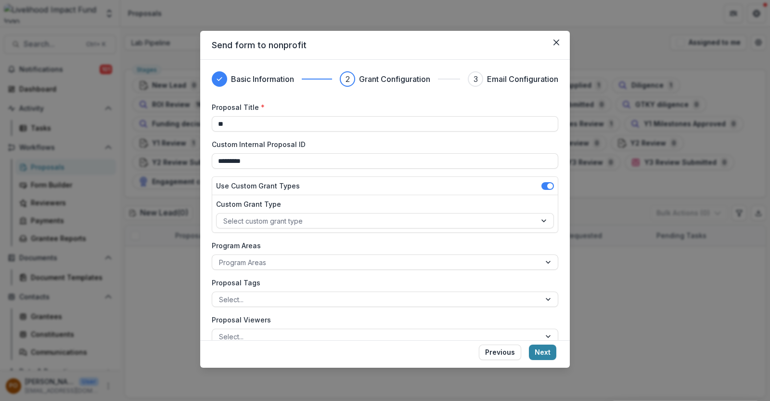
type input "*"
type input "********"
click at [546, 353] on button "Next" at bounding box center [542, 351] width 27 height 15
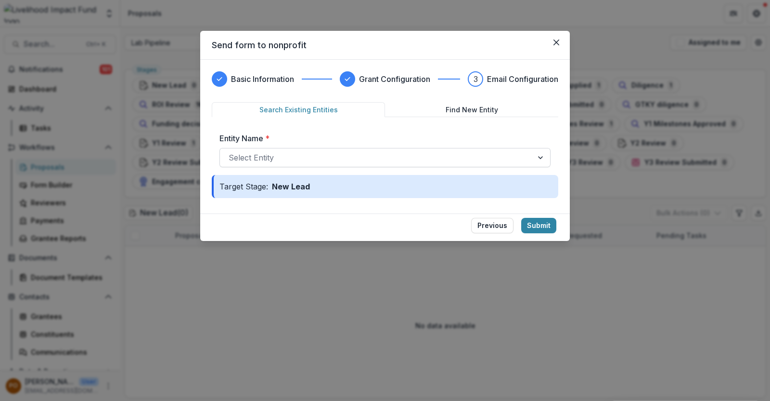
click at [302, 154] on div at bounding box center [377, 157] width 296 height 13
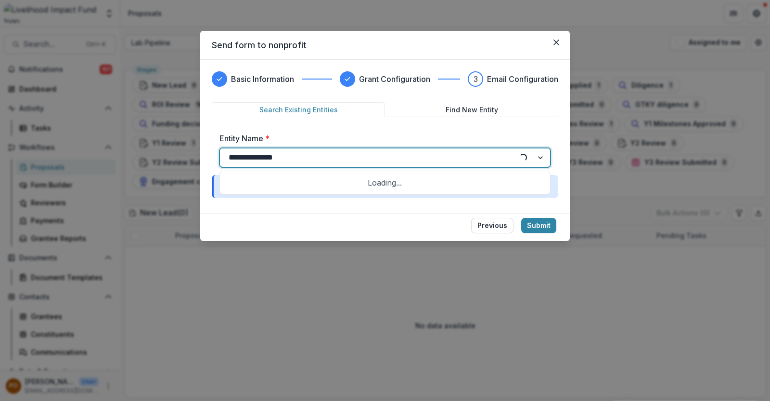
type input "**********"
click at [480, 110] on button "Find New Entity" at bounding box center [471, 109] width 173 height 15
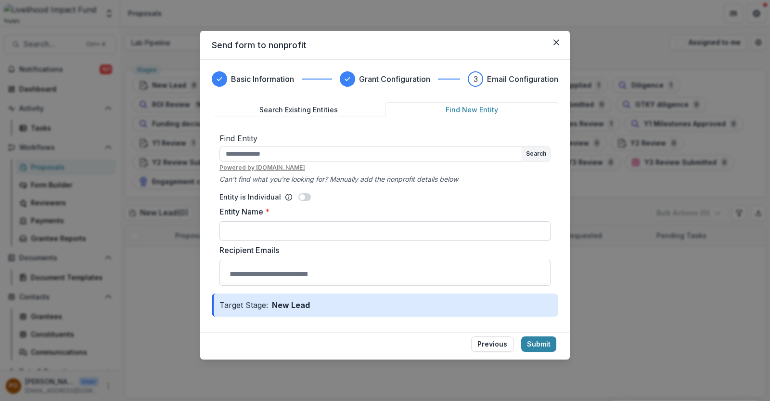
click at [302, 232] on input "Entity Name *" at bounding box center [385, 230] width 331 height 19
type input "**********"
click at [528, 339] on button "Submit" at bounding box center [538, 343] width 35 height 15
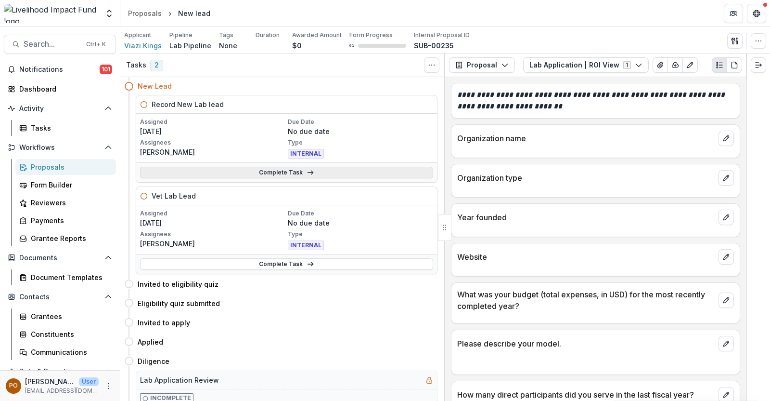
click at [253, 174] on link "Complete Task" at bounding box center [286, 173] width 293 height 12
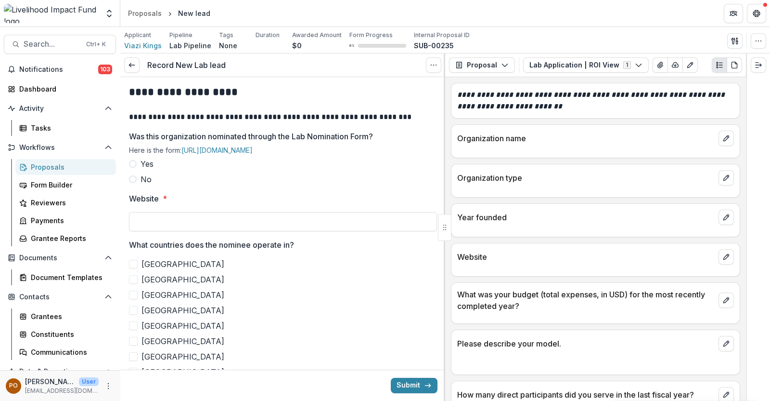
click at [132, 177] on span at bounding box center [133, 179] width 8 height 8
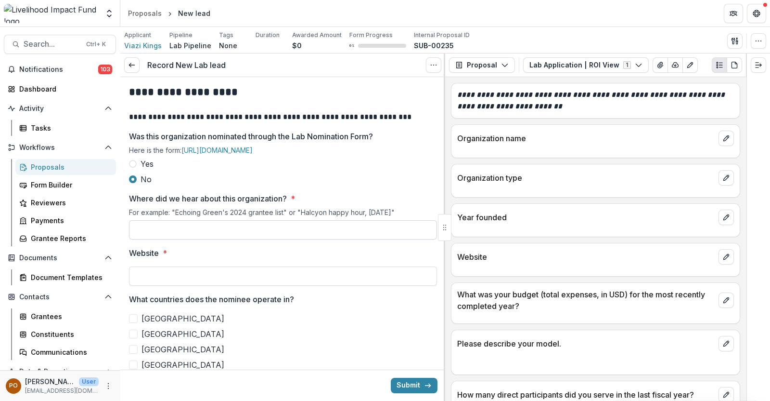
click at [166, 230] on input "Where did we hear about this organization? *" at bounding box center [283, 229] width 308 height 19
type input "*"
type input "**********"
click at [340, 279] on input "Website *" at bounding box center [283, 275] width 308 height 19
click at [217, 274] on input "Website *" at bounding box center [283, 275] width 308 height 19
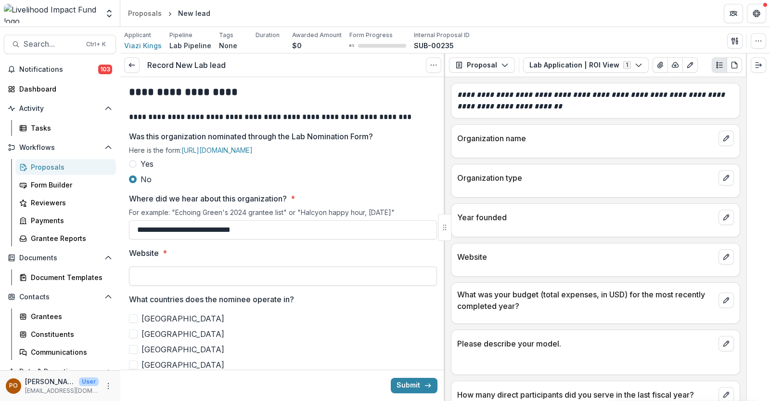
paste input "**********"
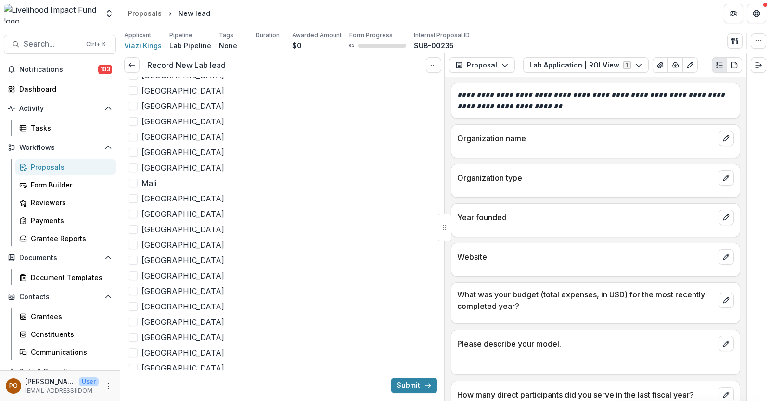
scroll to position [542, 0]
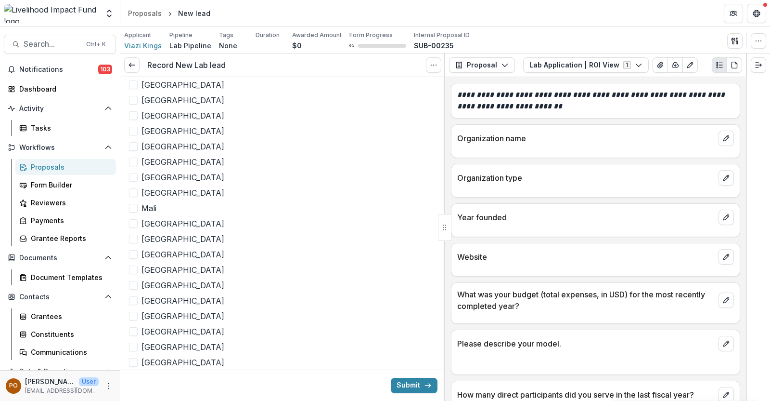
type input "**********"
click at [133, 131] on span at bounding box center [133, 131] width 9 height 9
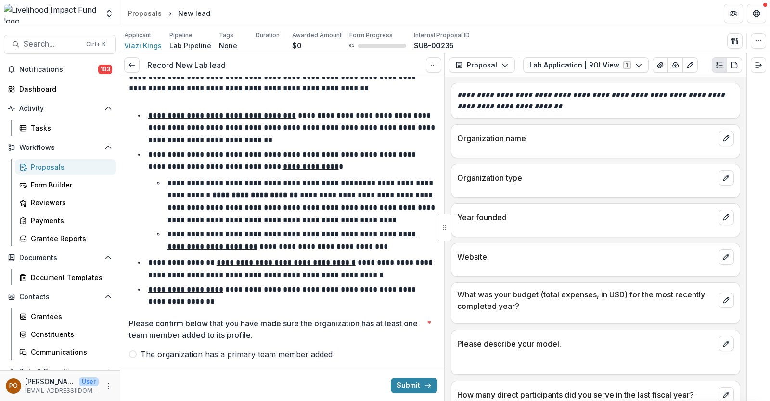
scroll to position [1121, 0]
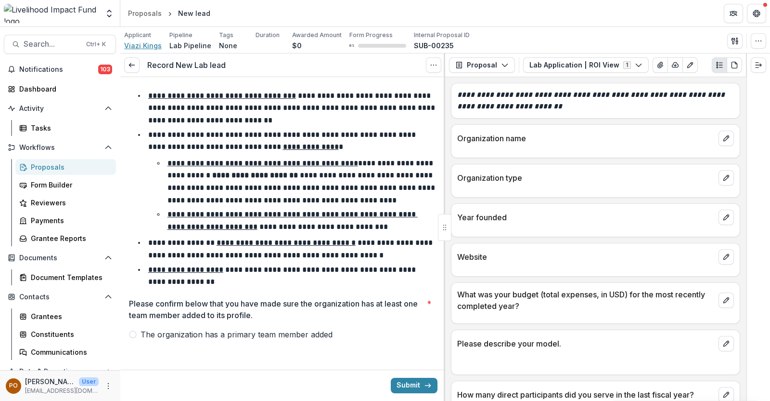
click at [143, 46] on span "Viazi Kings" at bounding box center [143, 45] width 38 height 10
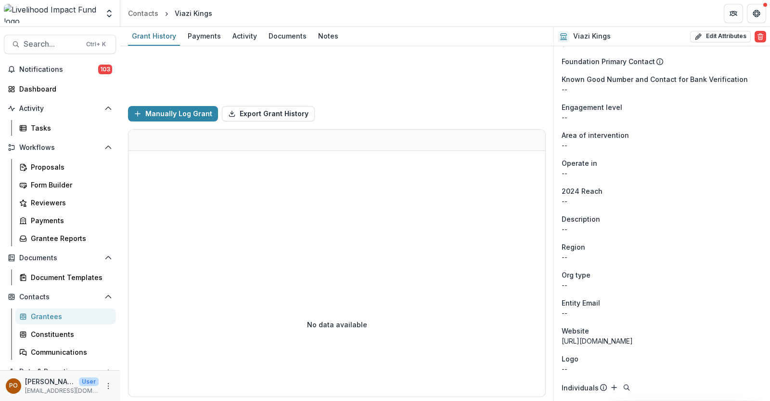
scroll to position [159, 0]
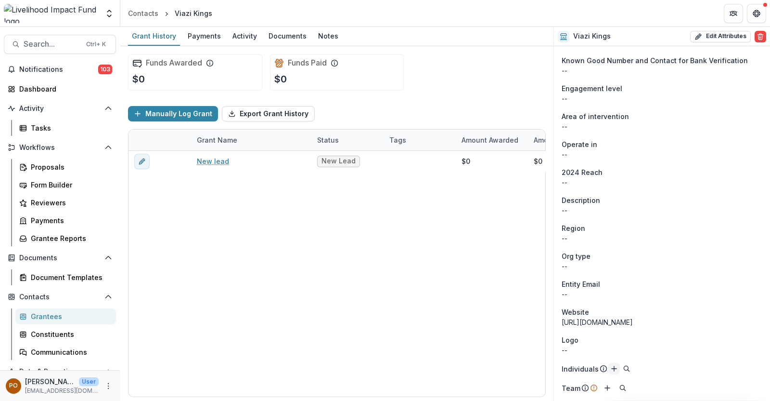
click at [610, 366] on icon "Add" at bounding box center [614, 368] width 8 height 8
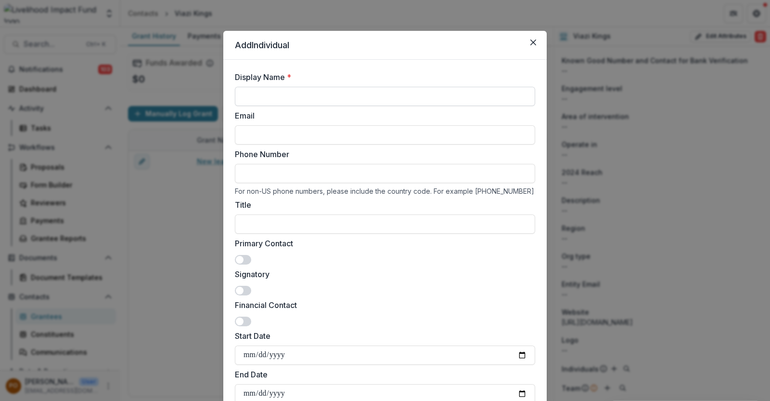
click at [319, 94] on input "Display Name *" at bounding box center [385, 96] width 300 height 19
click at [337, 101] on input "Display Name *" at bounding box center [385, 96] width 300 height 19
paste input "**********"
type input "**********"
click at [286, 134] on input "Email" at bounding box center [385, 134] width 300 height 19
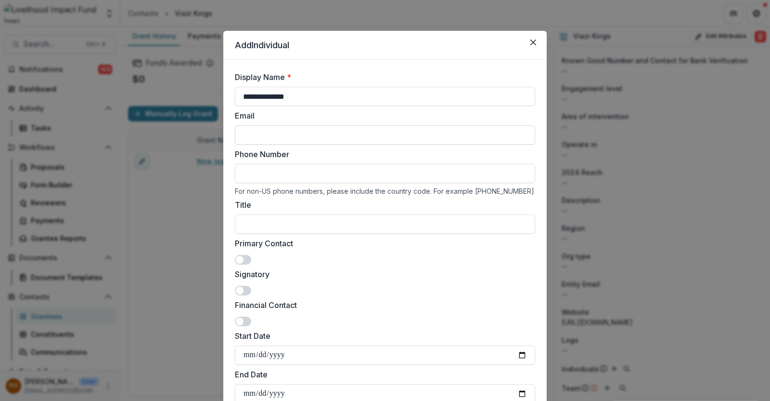
click at [320, 138] on input "Email" at bounding box center [385, 134] width 300 height 19
paste input "**********"
type input "**********"
click at [276, 177] on input "Phone Number" at bounding box center [385, 173] width 300 height 19
click at [301, 227] on input "Title" at bounding box center [385, 223] width 300 height 19
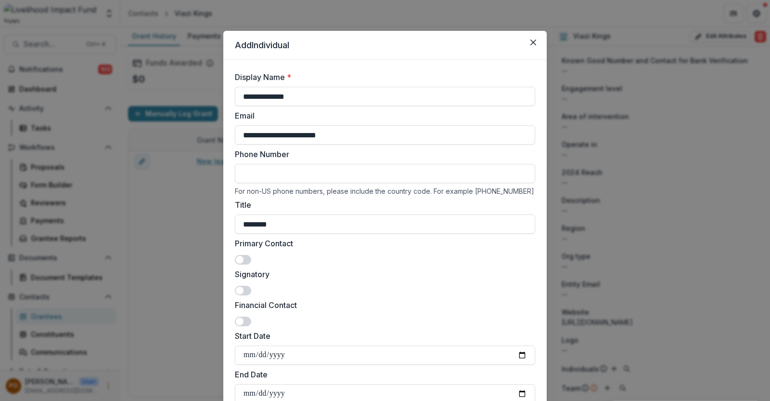
type input "*******"
click at [243, 257] on span at bounding box center [243, 260] width 16 height 10
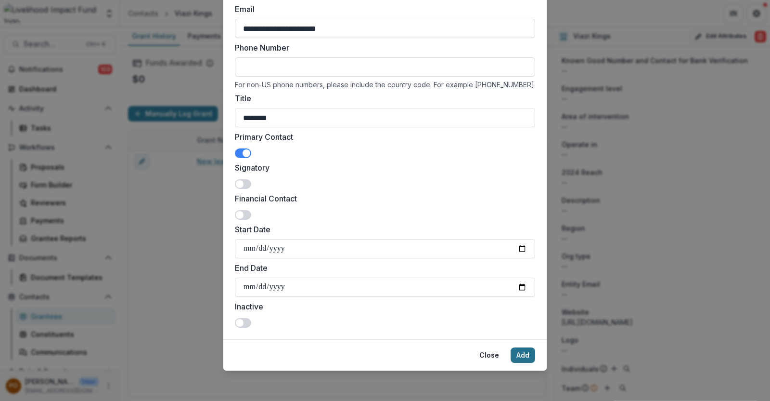
click at [523, 355] on button "Add" at bounding box center [523, 354] width 25 height 15
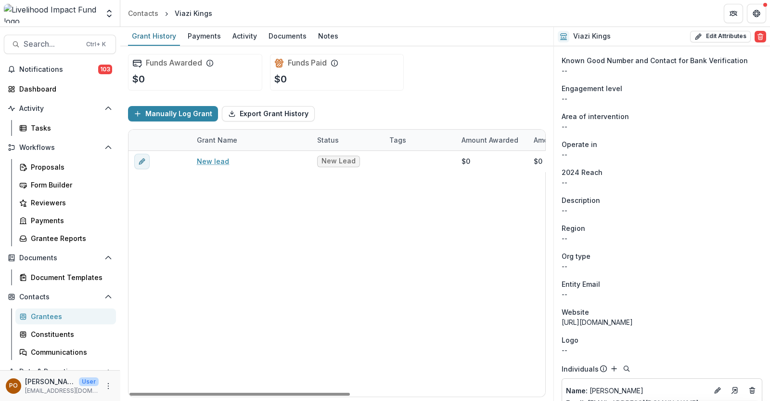
scroll to position [253, 0]
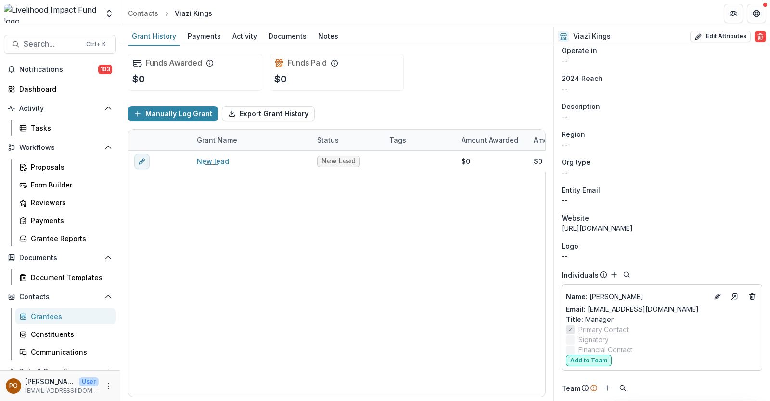
click at [583, 362] on button "Add to Team" at bounding box center [589, 360] width 46 height 12
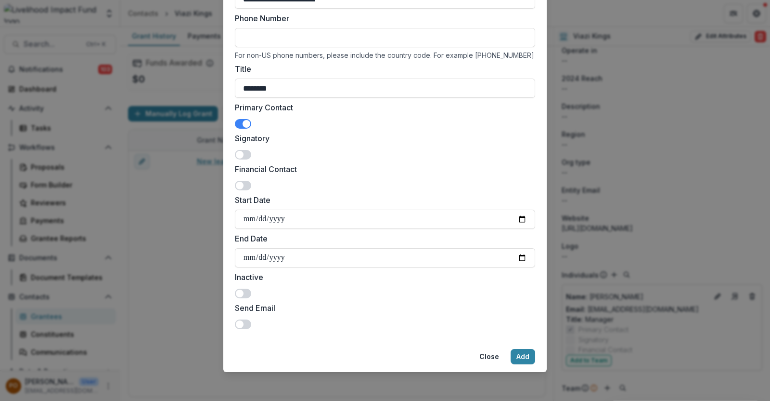
scroll to position [137, 0]
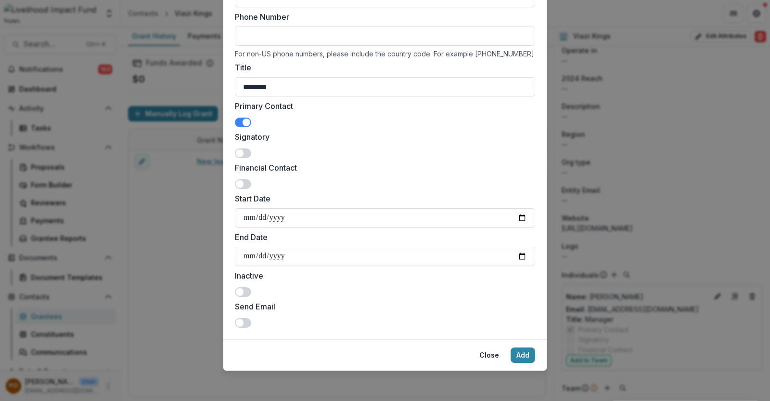
click at [248, 321] on span at bounding box center [243, 323] width 16 height 10
click at [237, 321] on span at bounding box center [243, 323] width 16 height 10
click at [523, 355] on button "Add" at bounding box center [523, 354] width 25 height 15
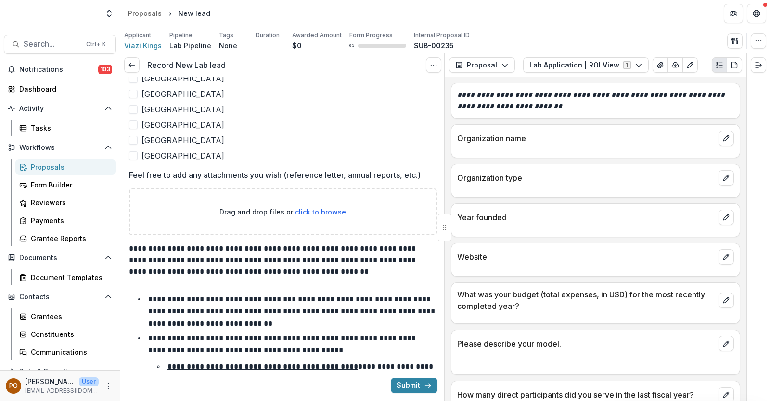
scroll to position [1121, 0]
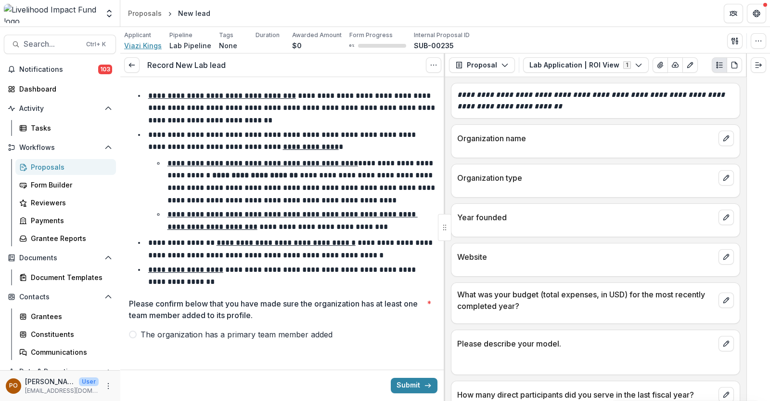
click at [147, 41] on span "Viazi Kings" at bounding box center [143, 45] width 38 height 10
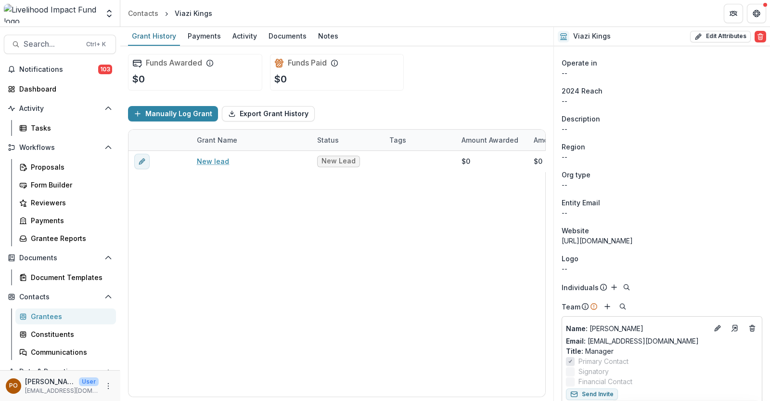
scroll to position [255, 0]
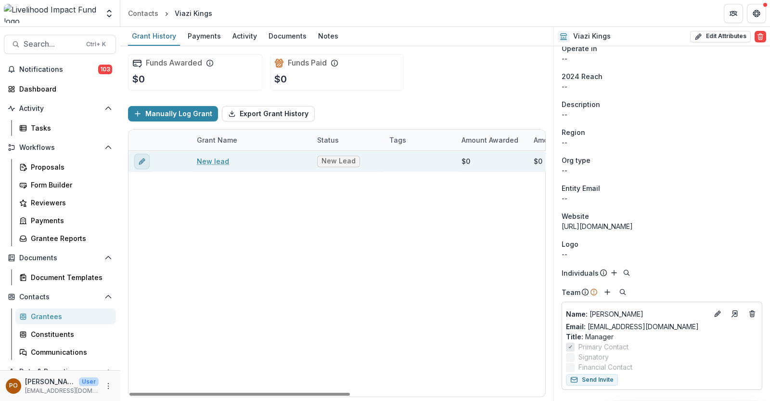
click at [142, 161] on icon "edit" at bounding box center [141, 161] width 4 height 4
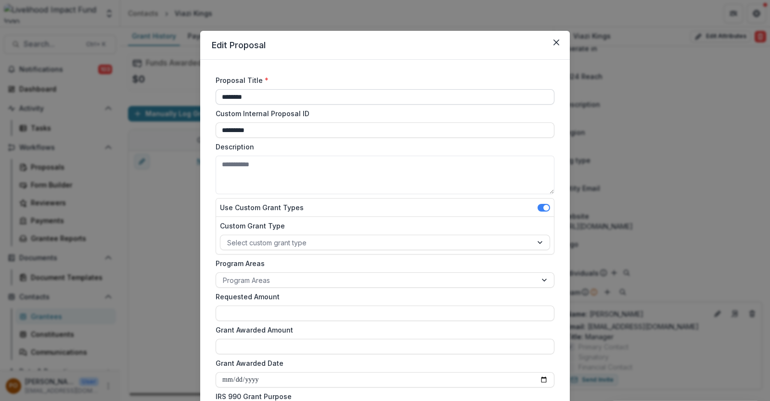
click at [267, 98] on input "********" at bounding box center [385, 96] width 339 height 15
type input "*"
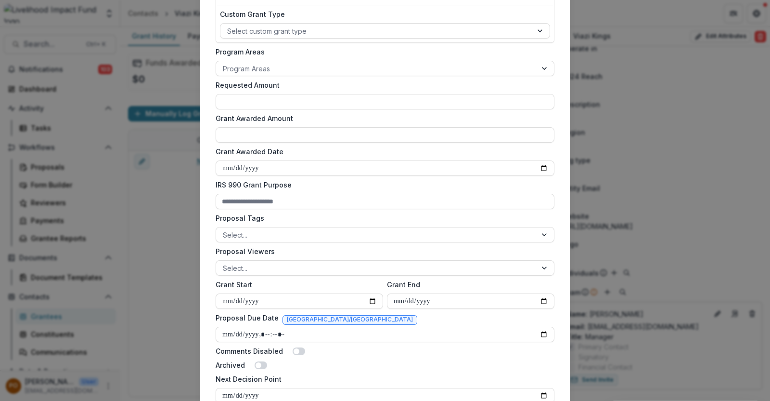
scroll to position [324, 0]
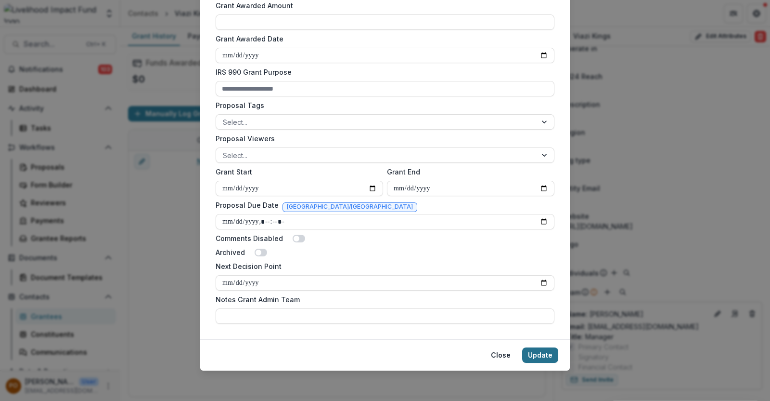
type input "**********"
click at [532, 354] on button "Update" at bounding box center [540, 354] width 36 height 15
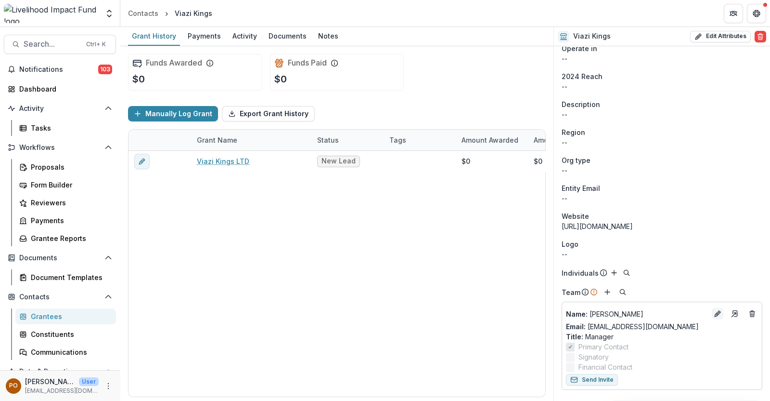
click at [714, 311] on icon "Edit" at bounding box center [718, 314] width 8 height 8
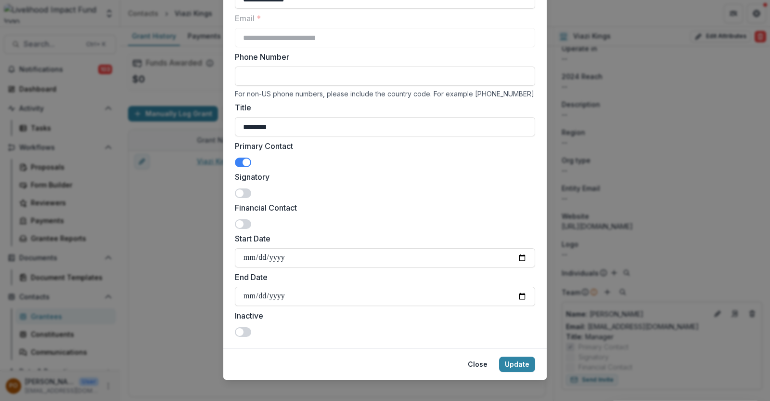
scroll to position [106, 0]
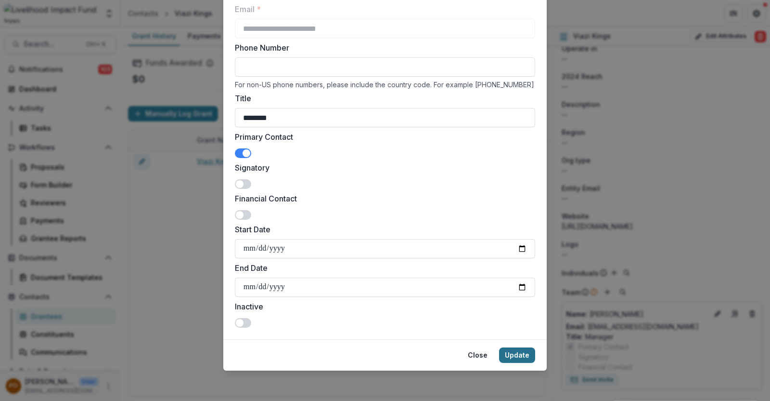
click at [515, 352] on button "Update" at bounding box center [517, 354] width 36 height 15
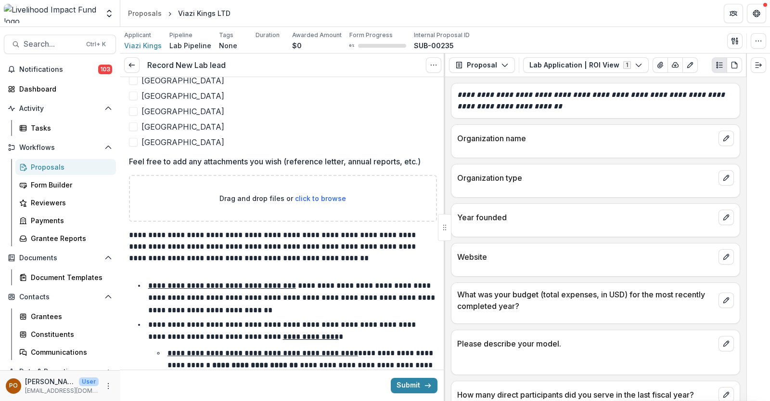
scroll to position [1121, 0]
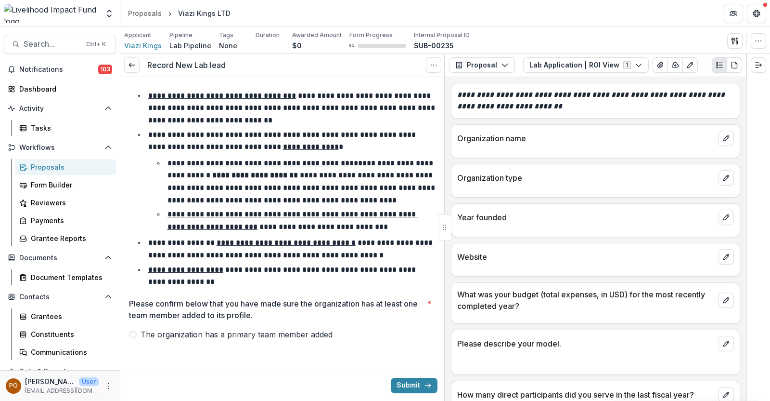
click at [136, 335] on label "The organization has a primary team member added" at bounding box center [283, 334] width 308 height 12
click at [408, 384] on button "Submit" at bounding box center [414, 384] width 47 height 15
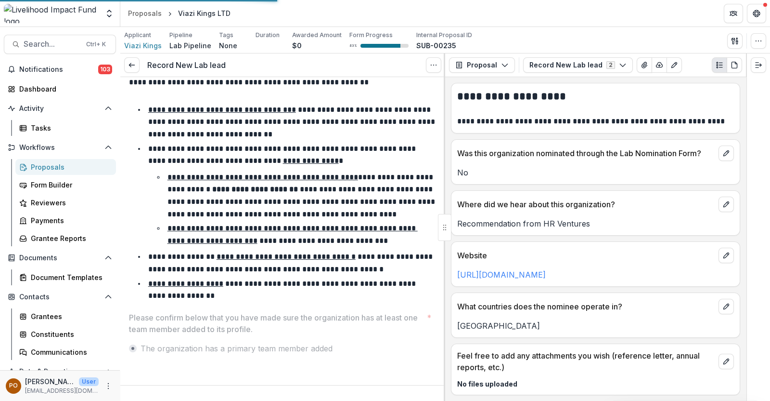
scroll to position [1105, 0]
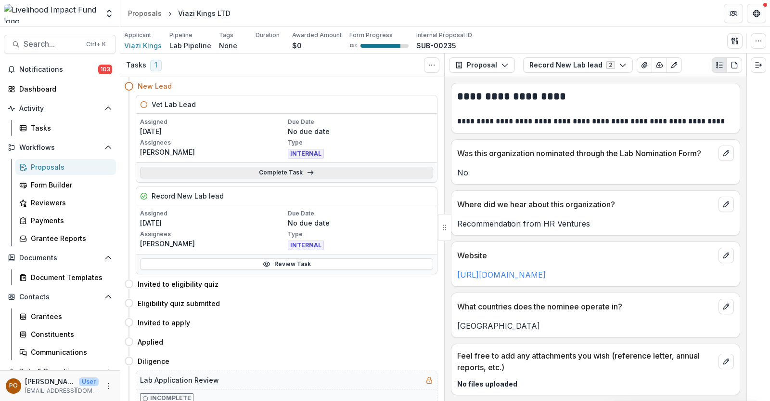
click at [295, 170] on link "Complete Task" at bounding box center [286, 173] width 293 height 12
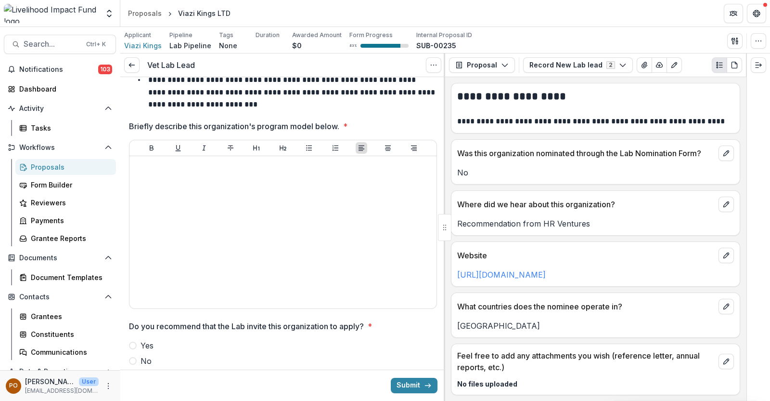
scroll to position [181, 0]
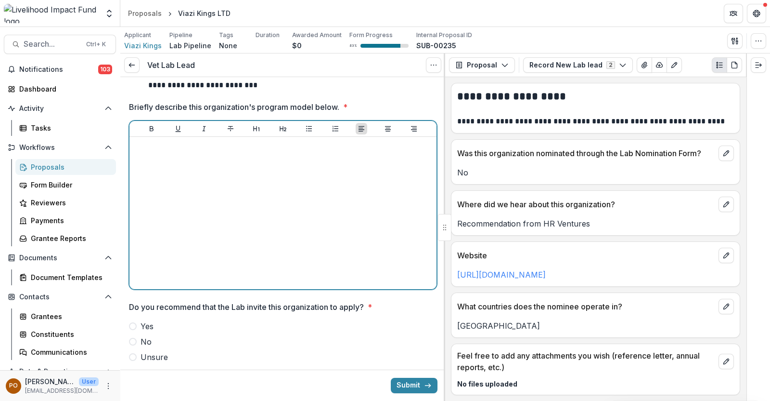
click at [253, 186] on div at bounding box center [282, 213] width 299 height 144
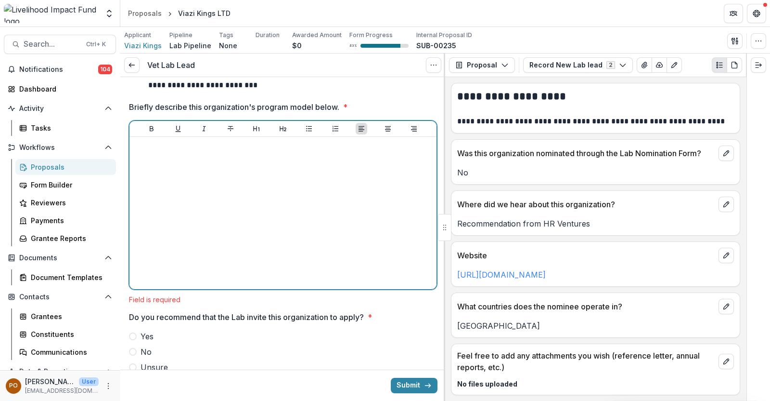
click at [157, 151] on div at bounding box center [282, 213] width 299 height 144
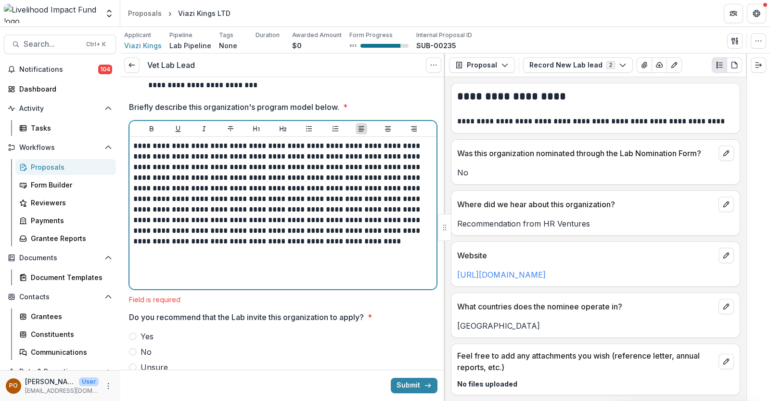
click at [233, 177] on p "**********" at bounding box center [282, 194] width 298 height 106
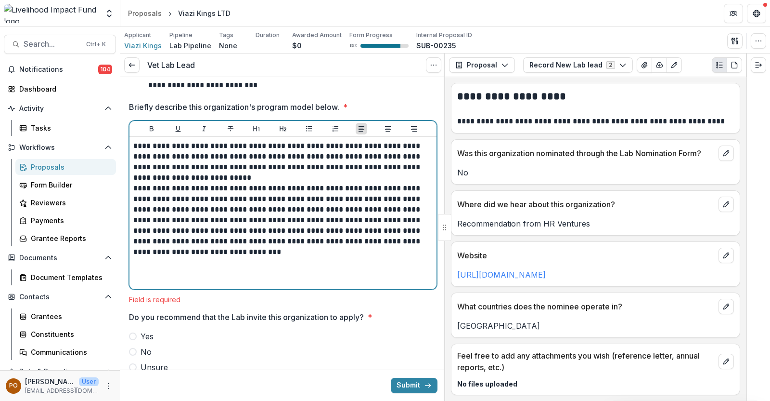
click at [257, 222] on p "**********" at bounding box center [282, 220] width 298 height 74
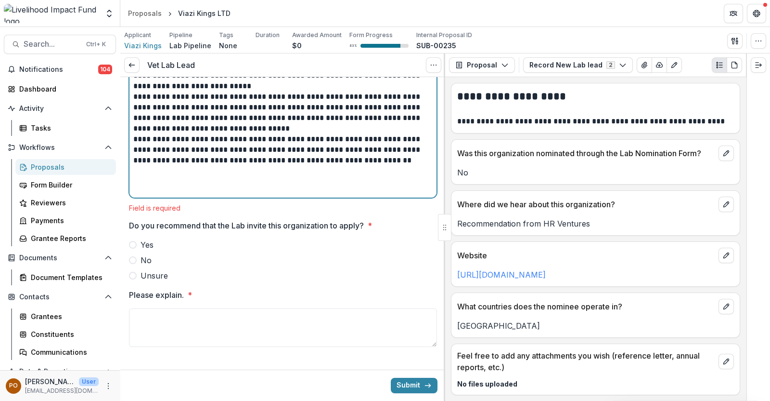
scroll to position [283, 0]
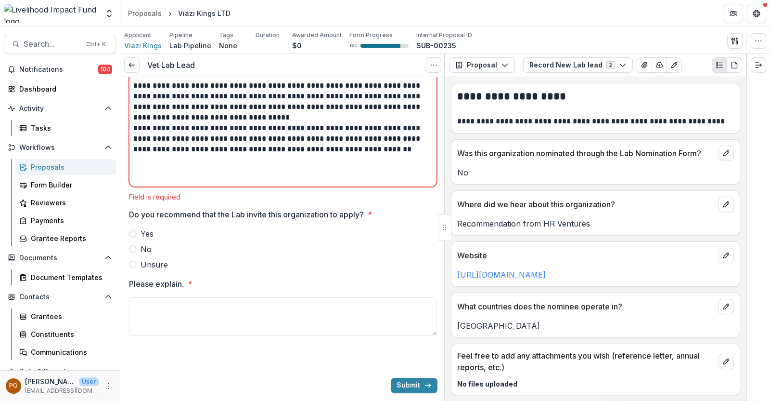
click at [133, 232] on span at bounding box center [133, 234] width 8 height 8
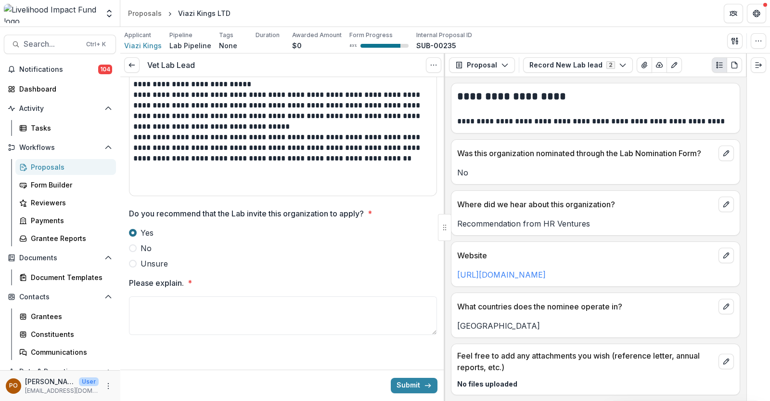
scroll to position [273, 0]
click at [170, 314] on textarea "Please explain. *" at bounding box center [283, 316] width 308 height 39
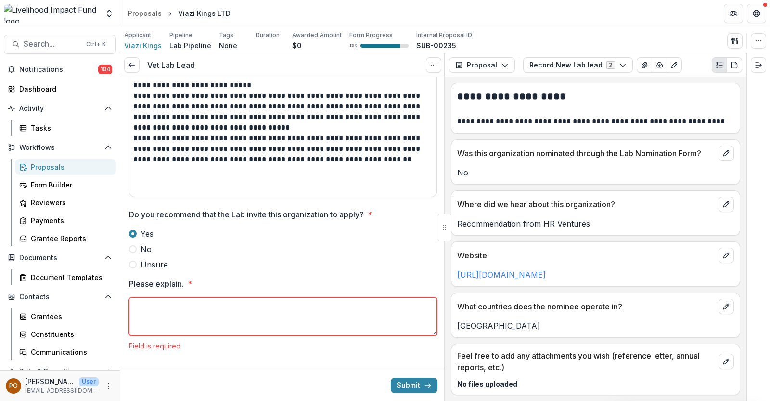
click at [176, 310] on textarea "Please explain. *" at bounding box center [283, 316] width 308 height 39
paste textarea "**********"
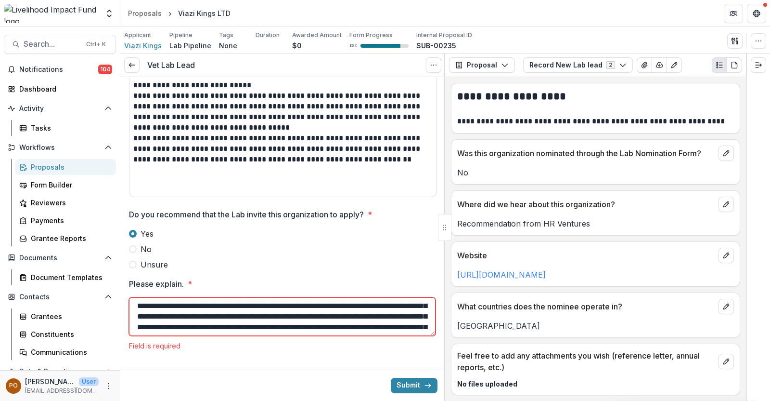
scroll to position [0, 0]
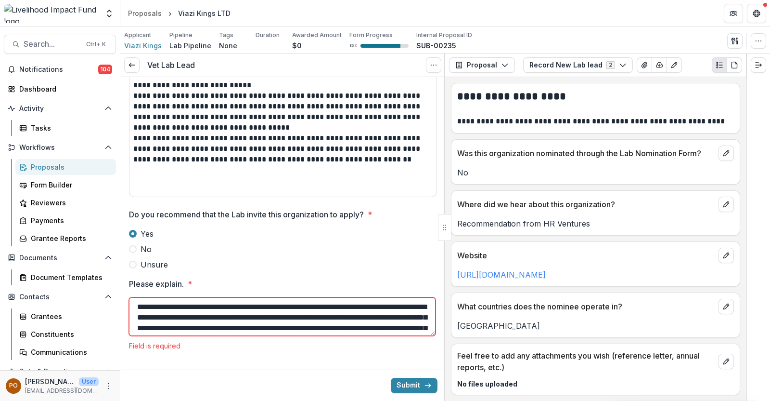
drag, startPoint x: 298, startPoint y: 310, endPoint x: 289, endPoint y: 309, distance: 8.7
click at [297, 310] on textarea "**********" at bounding box center [282, 316] width 307 height 39
drag, startPoint x: 260, startPoint y: 308, endPoint x: 116, endPoint y: 307, distance: 144.9
click at [116, 307] on main "**********" at bounding box center [385, 214] width 770 height 374
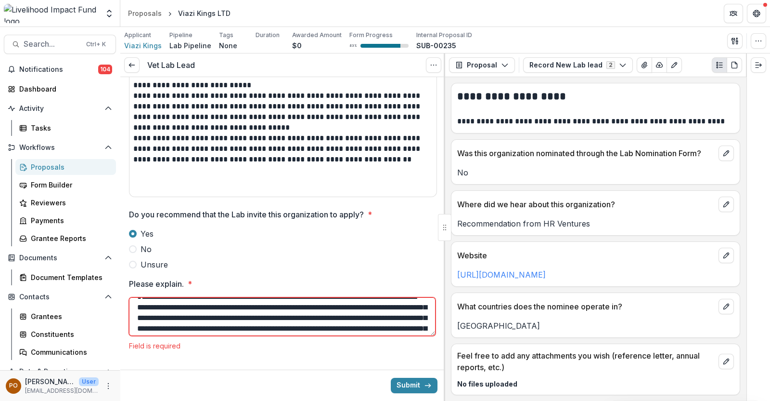
click at [135, 317] on textarea "**********" at bounding box center [282, 316] width 307 height 39
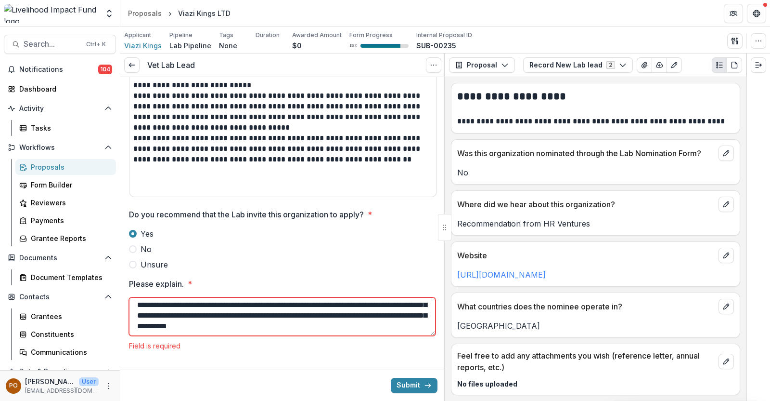
scroll to position [107, 0]
drag, startPoint x: 386, startPoint y: 309, endPoint x: 395, endPoint y: 340, distance: 32.1
click at [395, 340] on div "**********" at bounding box center [283, 314] width 308 height 72
type textarea "**********"
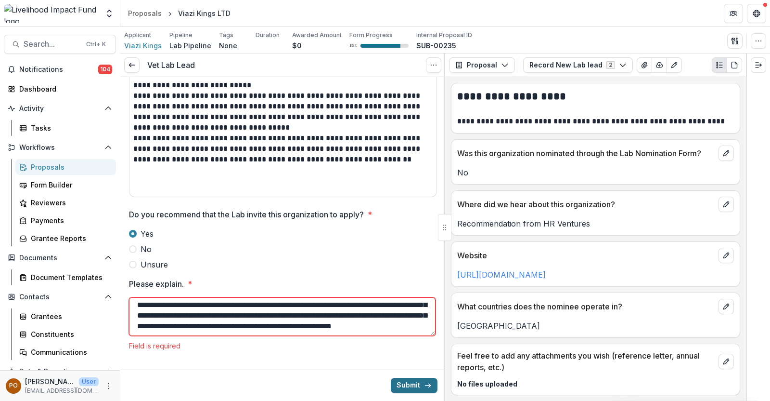
click at [406, 385] on button "Submit" at bounding box center [414, 384] width 47 height 15
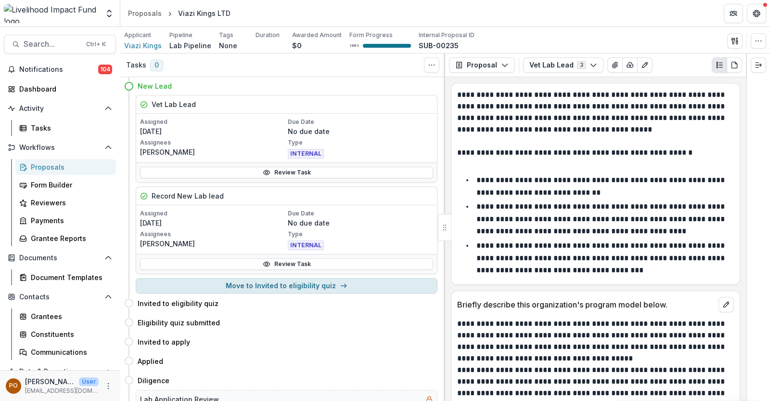
click at [269, 284] on button "Move to Invited to eligibility quiz" at bounding box center [287, 285] width 302 height 15
select select "**********"
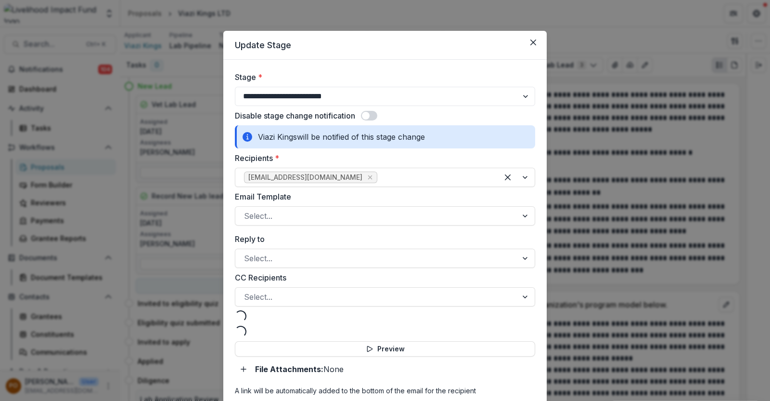
select select "**********"
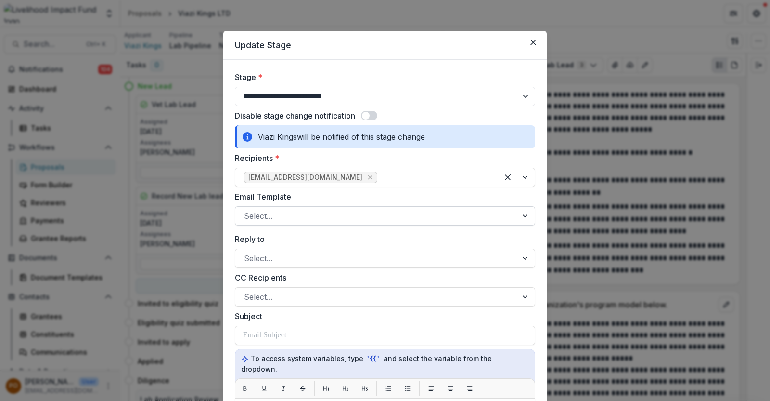
click at [526, 213] on div at bounding box center [526, 216] width 17 height 18
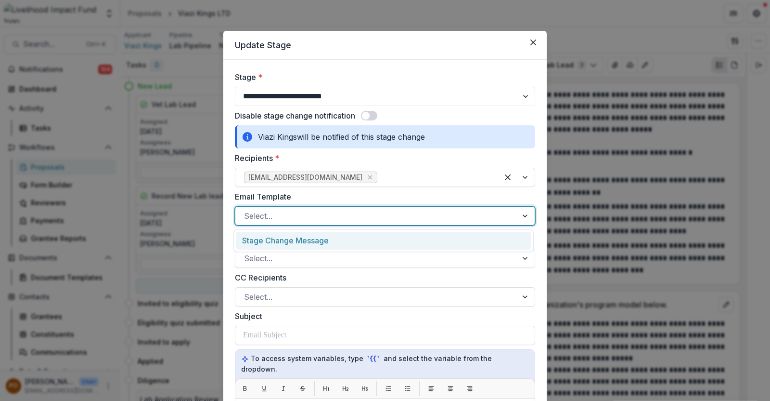
click at [344, 239] on div "Stage Change Message" at bounding box center [384, 241] width 296 height 18
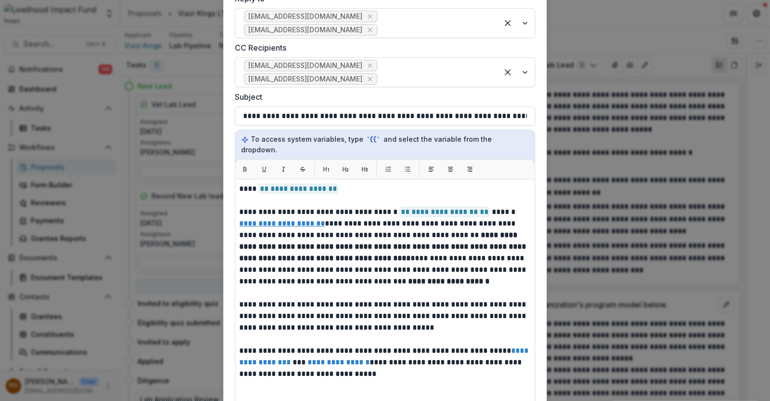
scroll to position [181, 0]
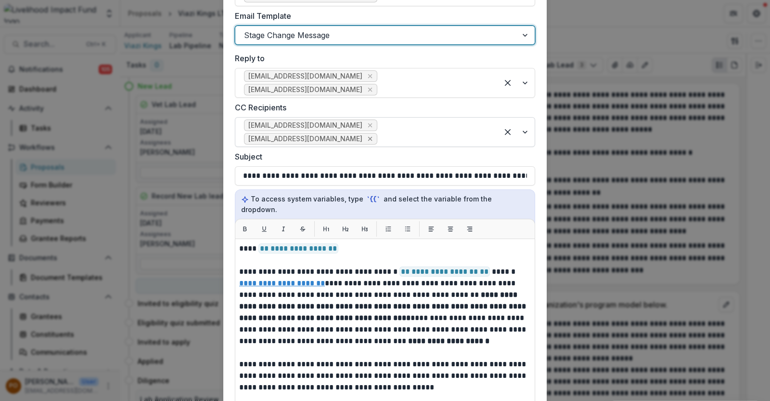
click at [373, 137] on icon "Remove muthoni@lifund.org" at bounding box center [370, 139] width 4 height 4
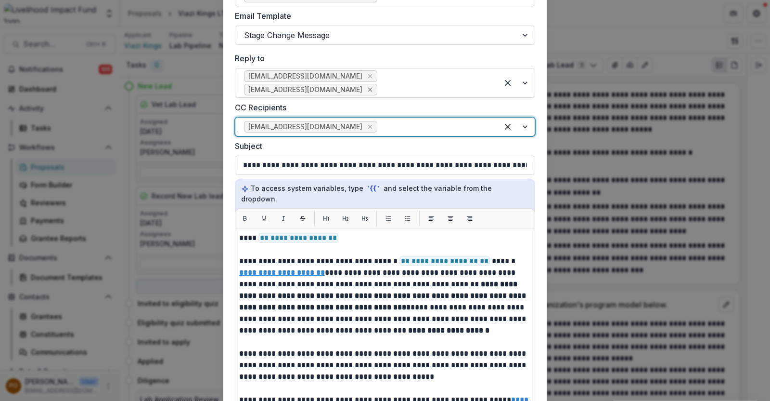
click at [373, 88] on icon "Remove muthoni@lifund.org" at bounding box center [370, 90] width 4 height 4
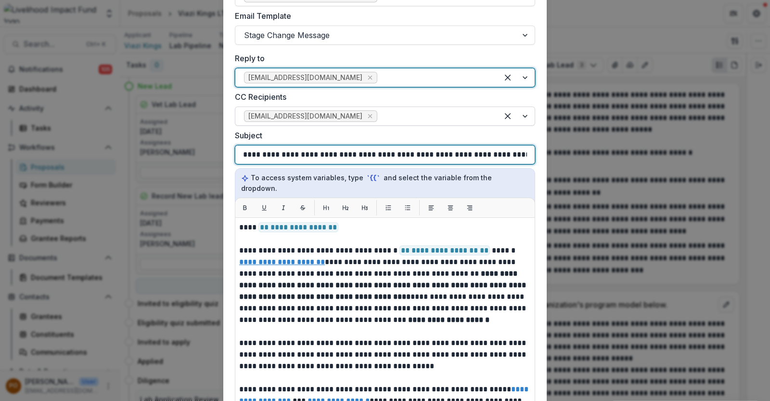
click at [330, 155] on p "**********" at bounding box center [382, 155] width 279 height 12
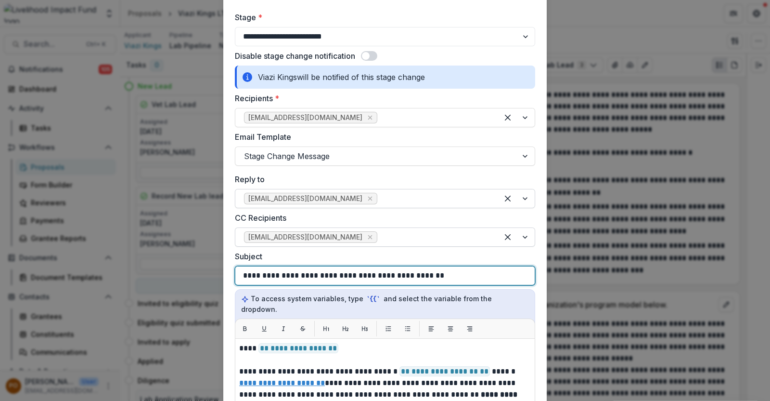
scroll to position [421, 0]
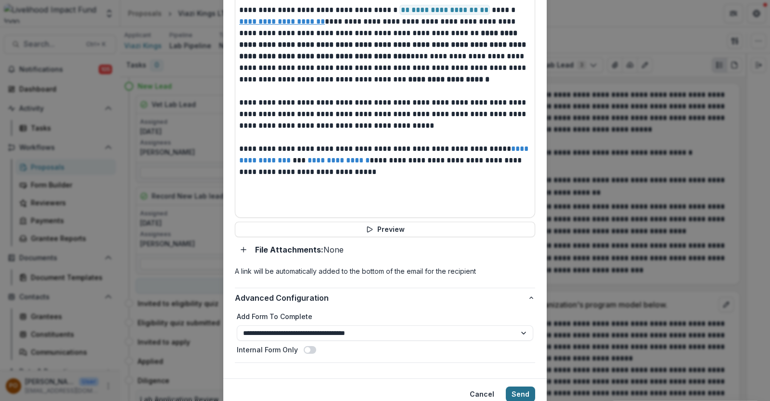
click at [519, 386] on button "Send" at bounding box center [520, 393] width 29 height 15
